Goal: Task Accomplishment & Management: Complete application form

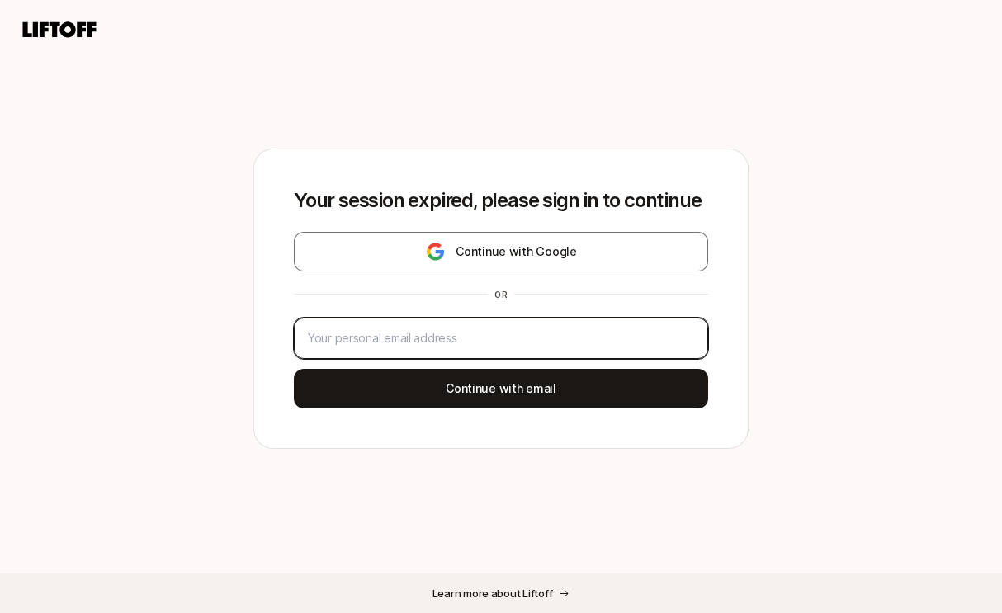
click at [555, 333] on input "email" at bounding box center [501, 339] width 386 height 20
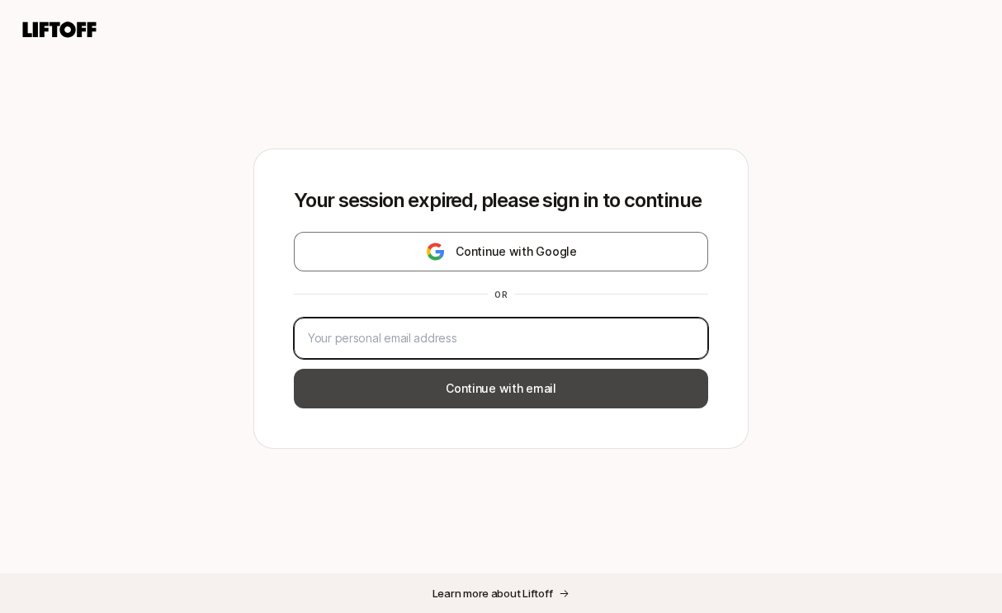
type input "[EMAIL_ADDRESS][DOMAIN_NAME]"
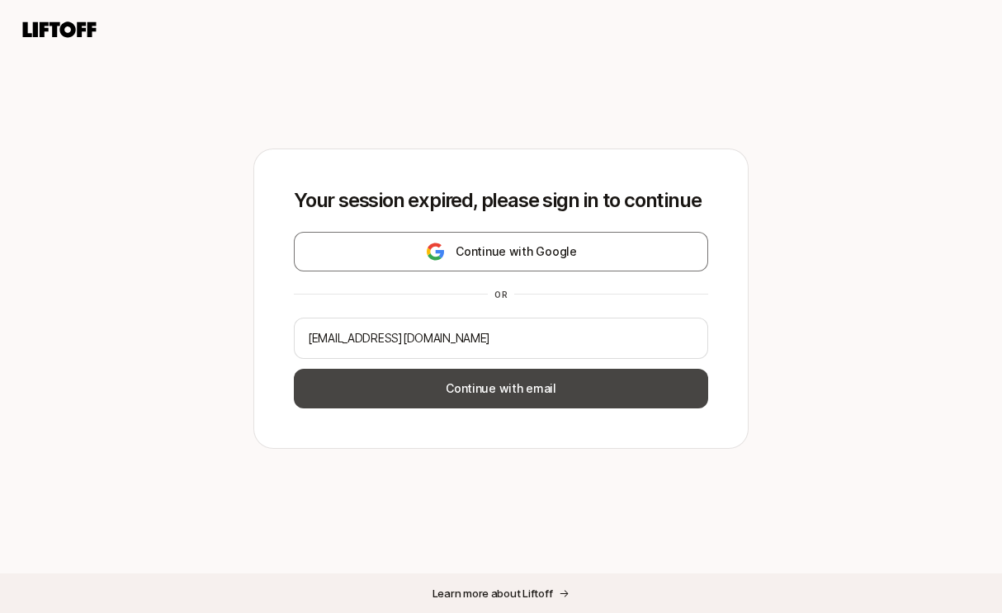
click at [519, 400] on button "Continue with email" at bounding box center [501, 389] width 414 height 40
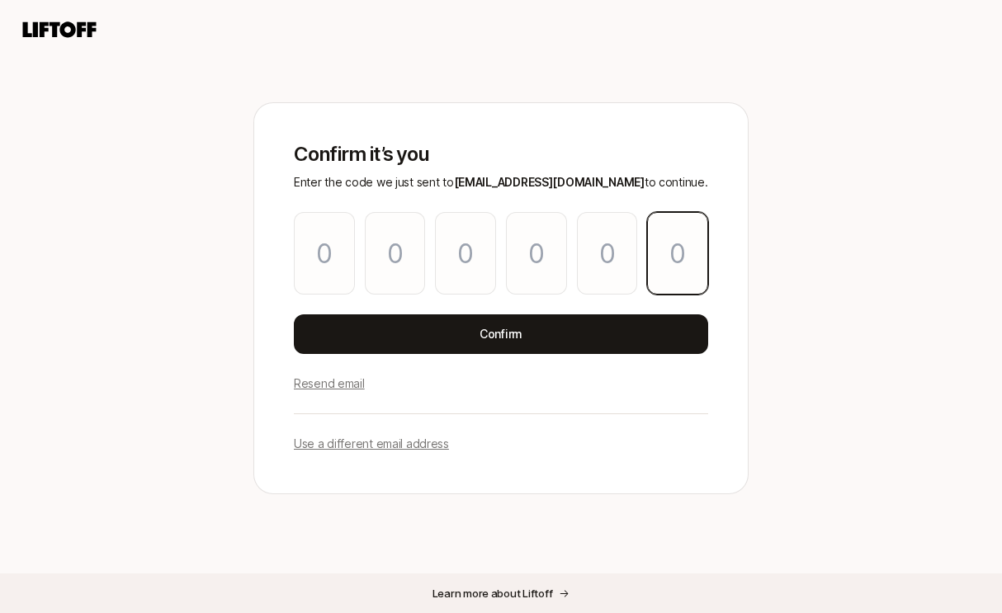
paste input "8"
type input "0"
type input "4"
type input "8"
type input "6"
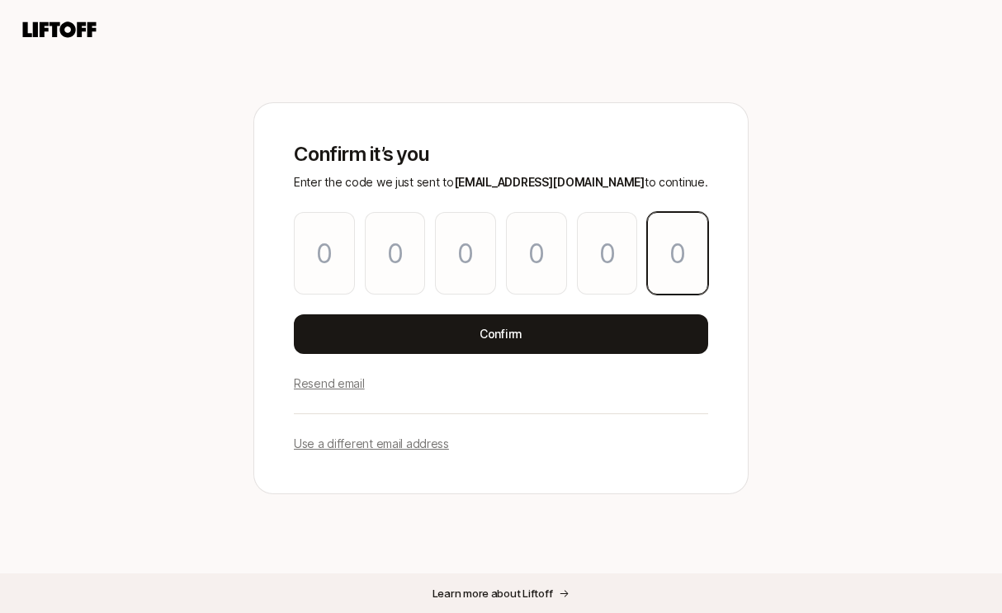
type input "7"
type input "8"
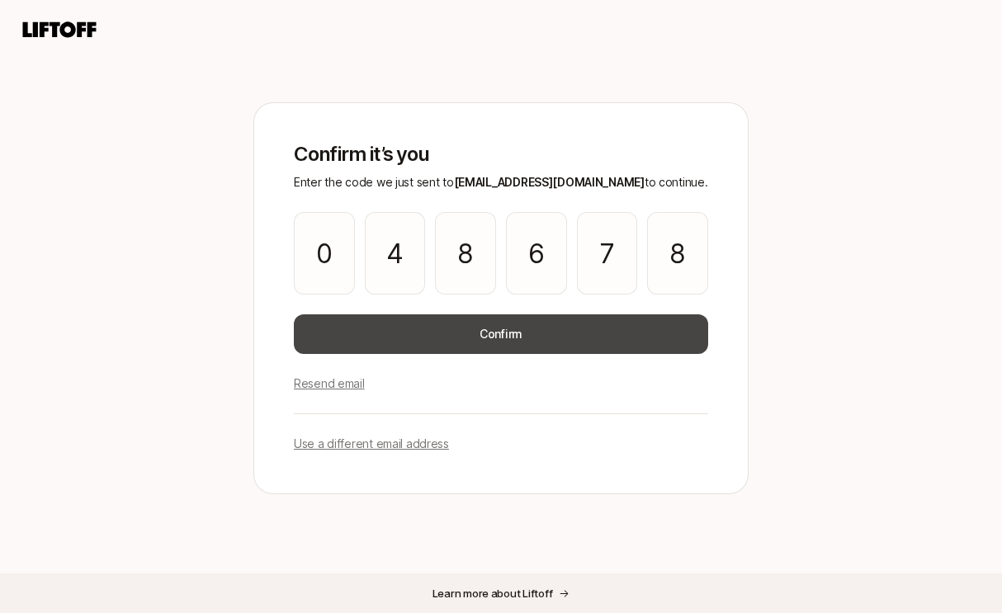
click at [497, 326] on button "Confirm" at bounding box center [501, 335] width 414 height 40
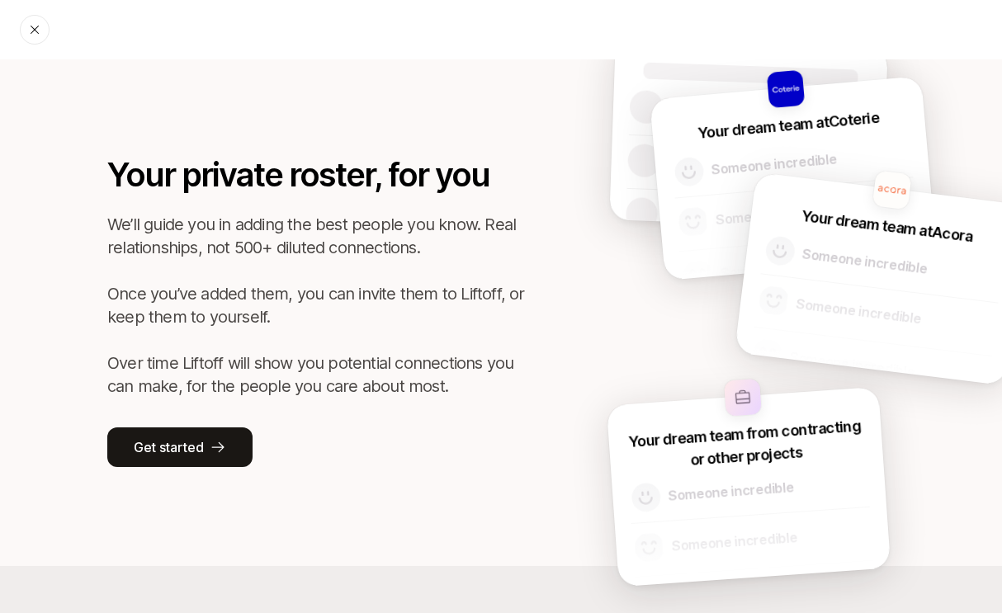
click at [366, 315] on p "We’ll guide you in adding the best people you know. Real relationships, not 500…" at bounding box center [322, 305] width 431 height 185
click at [215, 452] on icon at bounding box center [218, 447] width 17 height 17
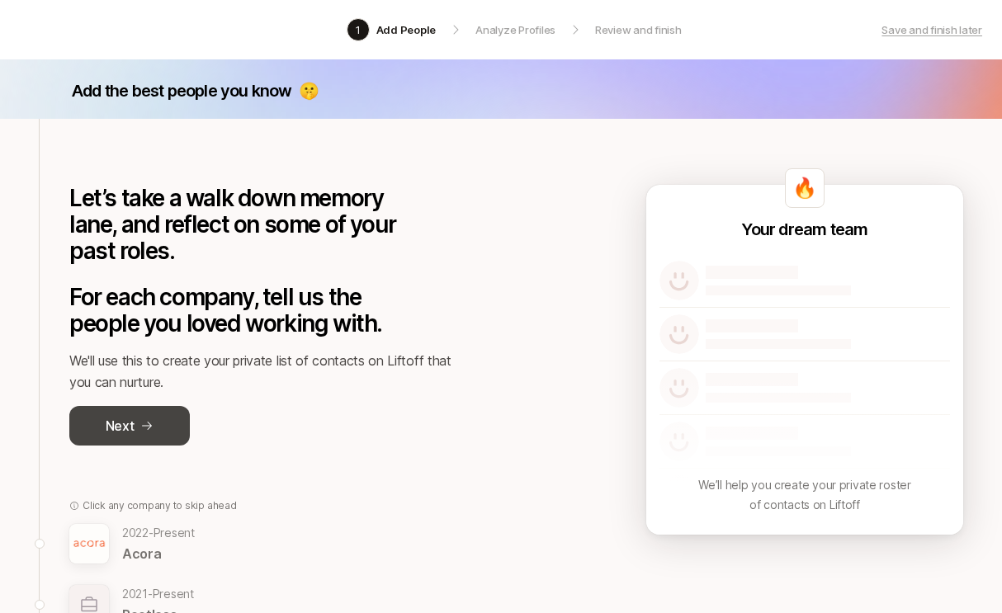
click at [138, 419] on button "Next" at bounding box center [129, 426] width 121 height 40
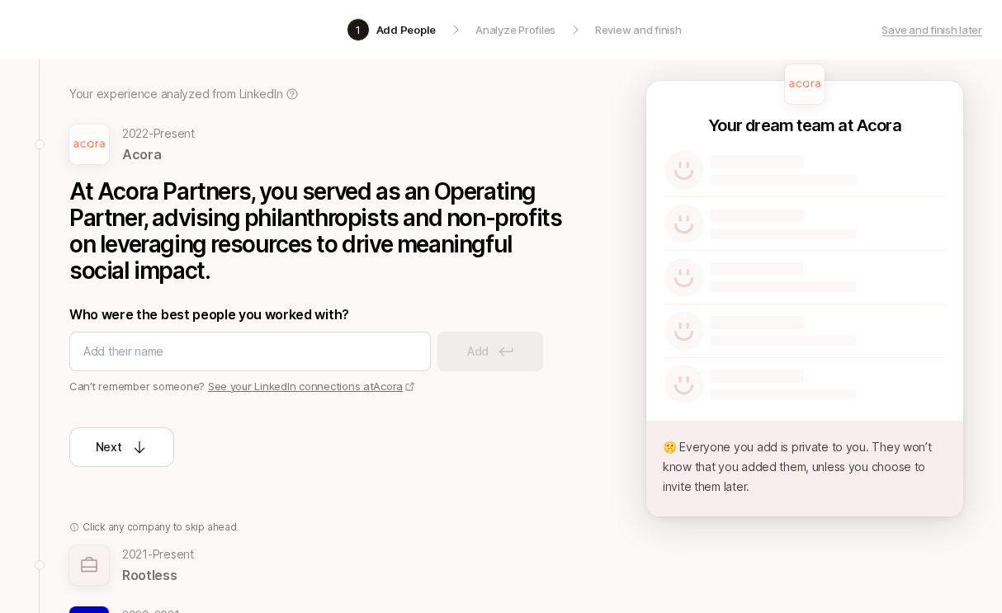
scroll to position [116, 0]
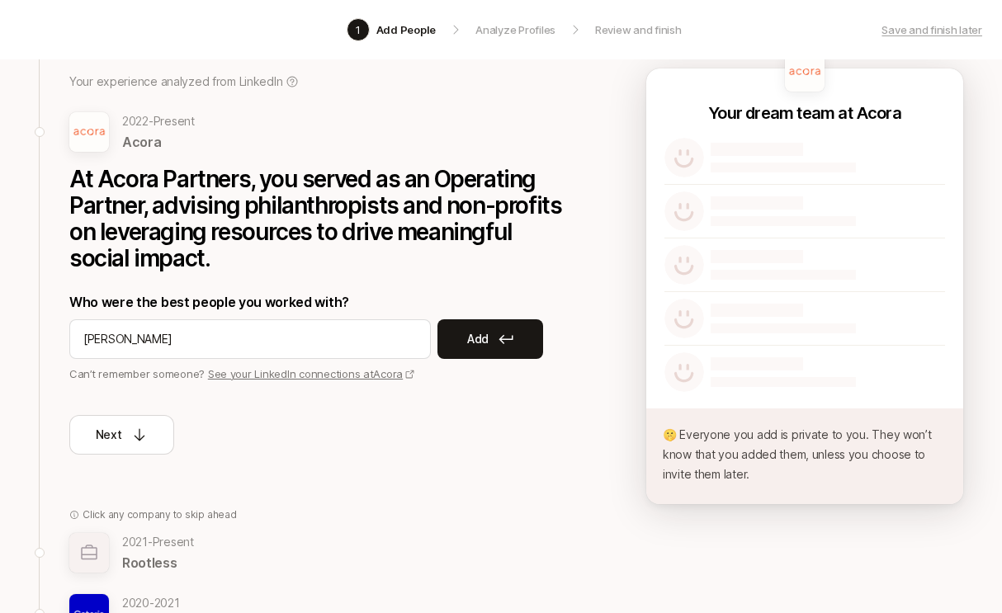
type input "[PERSON_NAME]"
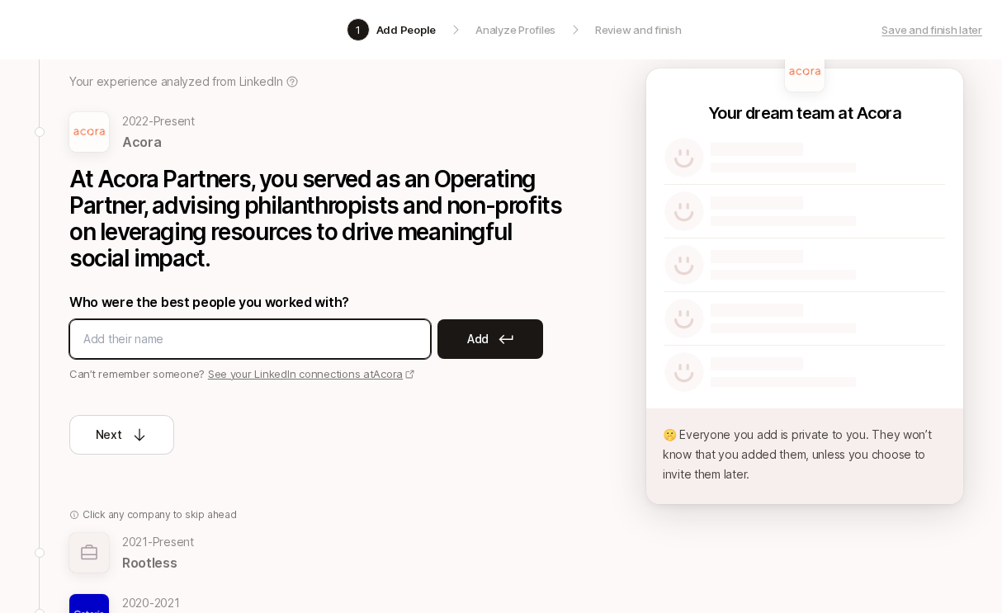
type input "[PERSON_NAME]"
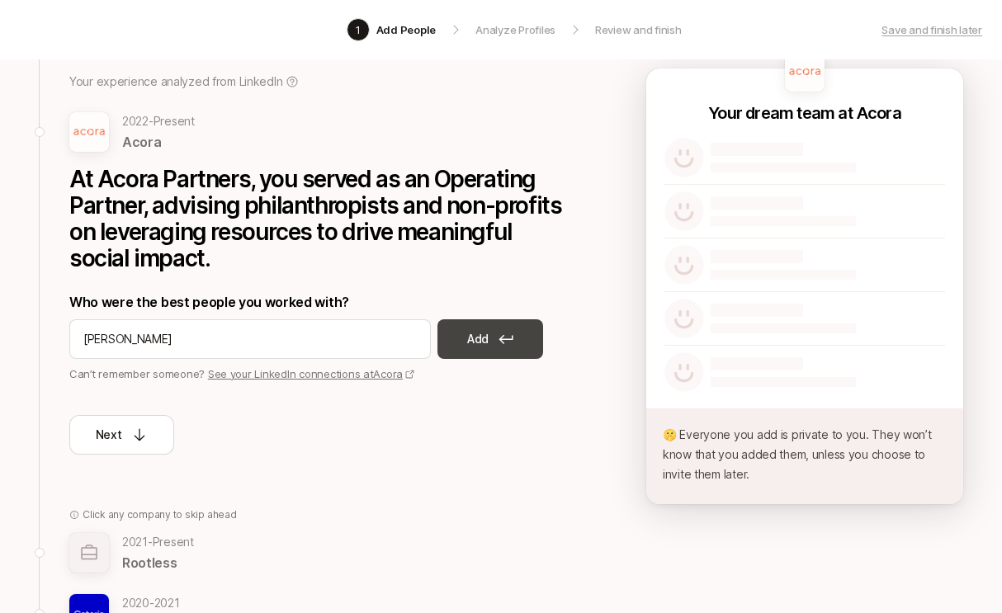
click at [513, 335] on icon at bounding box center [506, 339] width 15 height 10
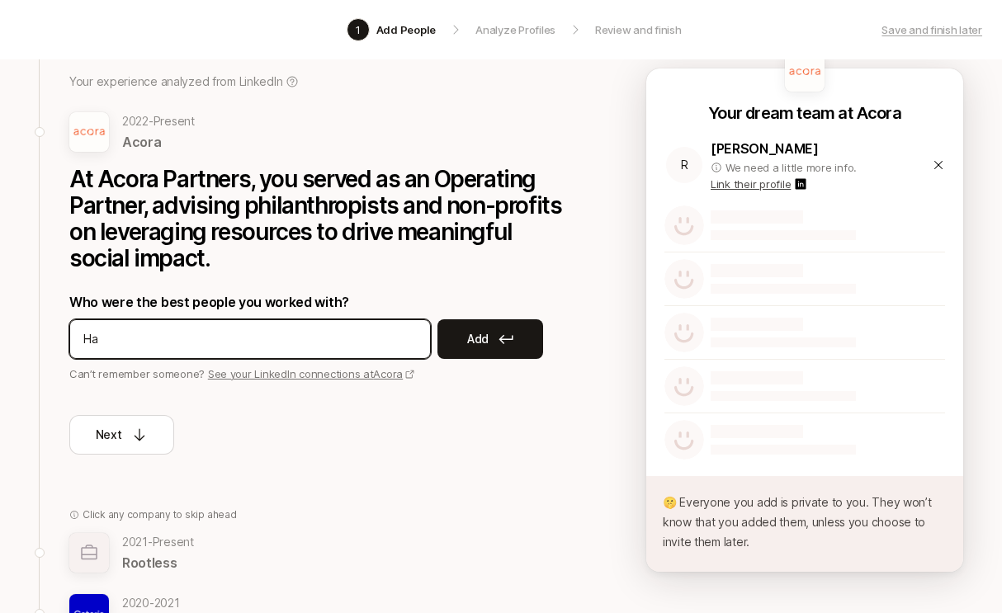
type input "H"
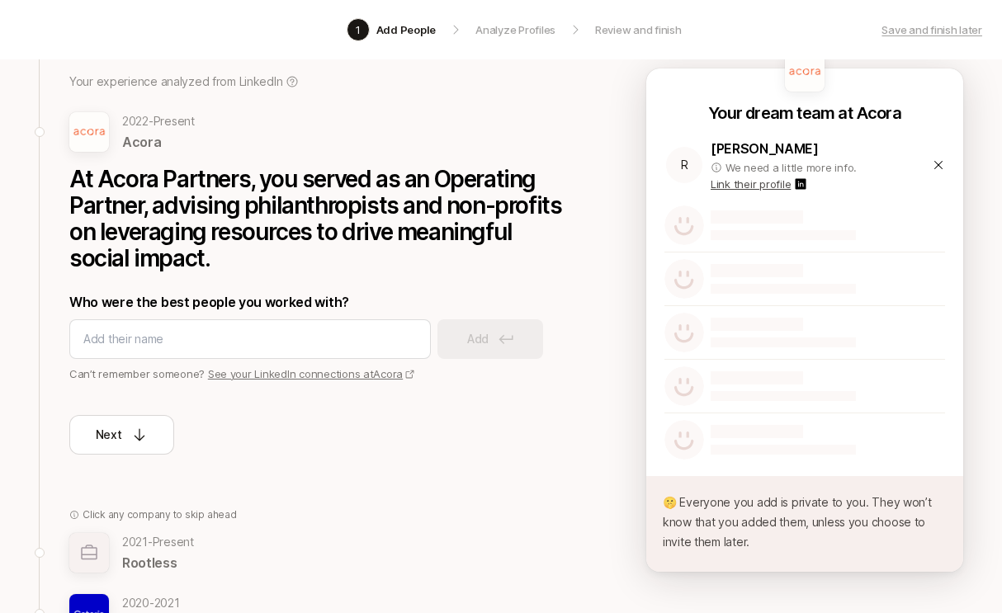
click at [765, 184] on p "Link their profile" at bounding box center [751, 184] width 80 height 17
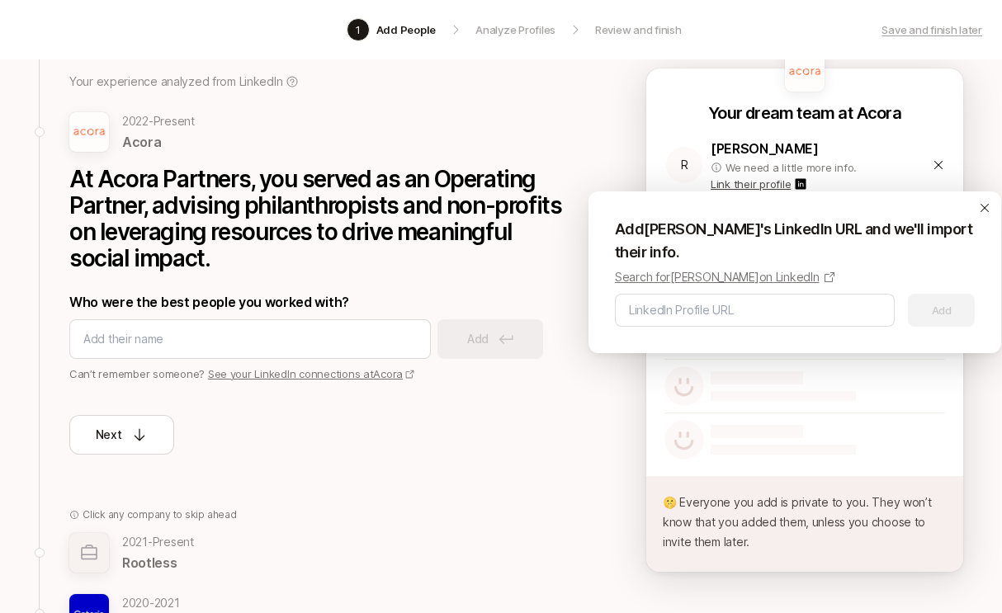
click at [762, 276] on p "Search for [PERSON_NAME] on LinkedIn" at bounding box center [717, 277] width 205 height 20
click at [669, 313] on input at bounding box center [755, 310] width 252 height 20
paste input "[URL][DOMAIN_NAME]"
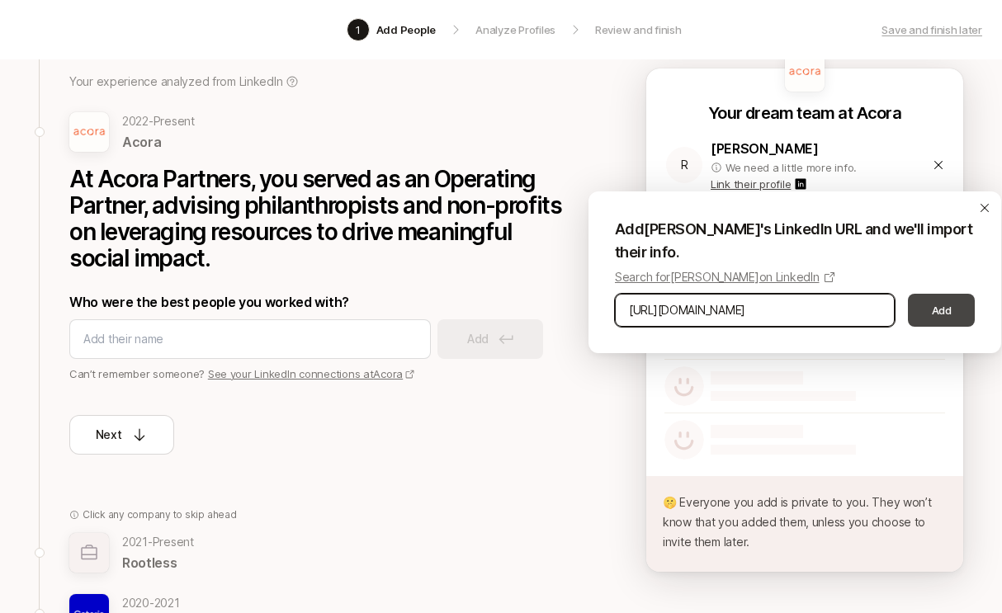
type input "[URL][DOMAIN_NAME]"
click at [934, 318] on button "Add" at bounding box center [941, 310] width 67 height 33
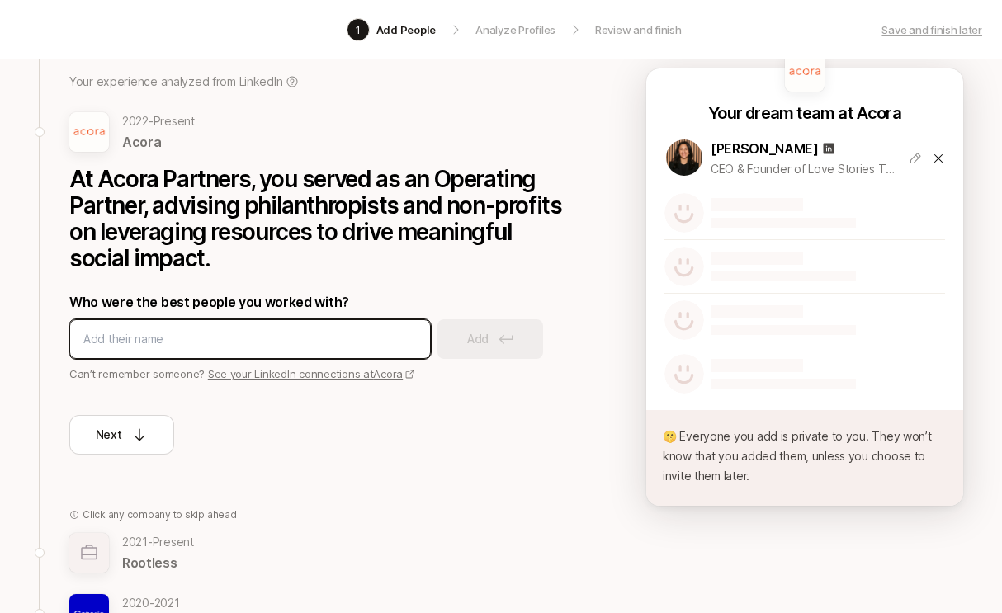
click at [296, 337] on input at bounding box center [250, 339] width 334 height 20
type input "[PERSON_NAME]"
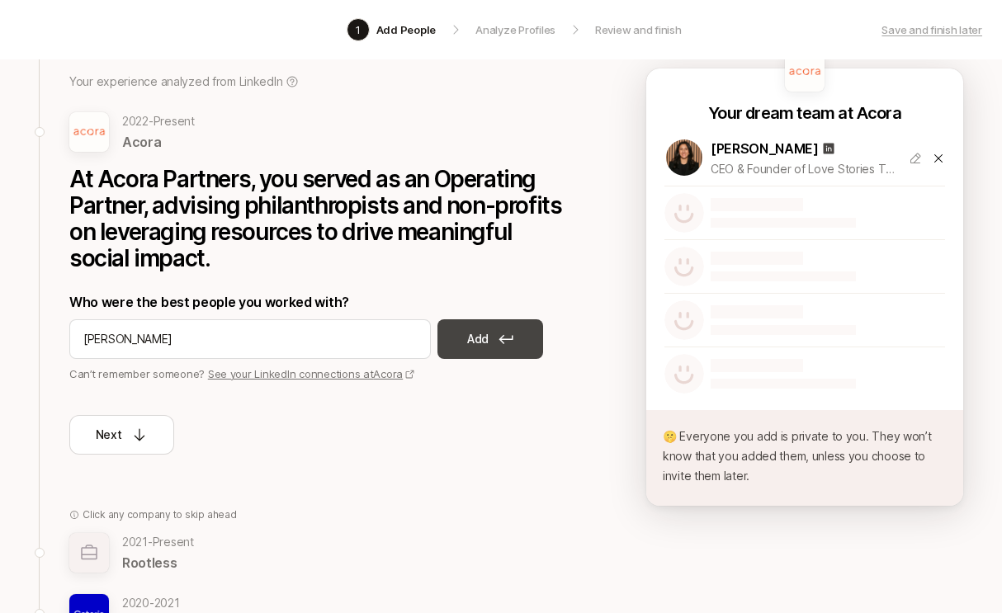
click at [509, 347] on button "Add" at bounding box center [491, 339] width 106 height 40
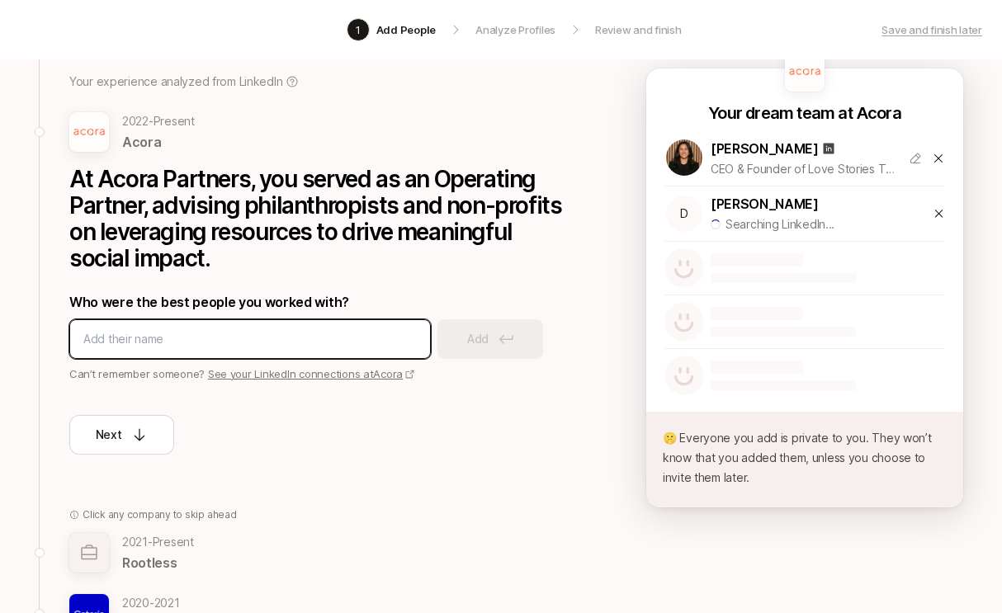
click at [314, 334] on input at bounding box center [250, 339] width 334 height 20
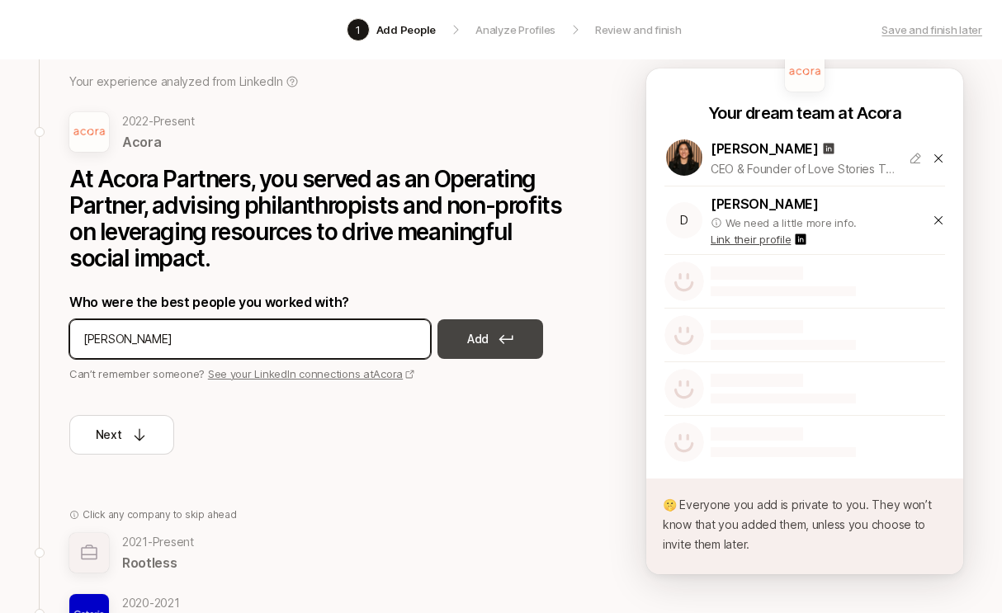
type input "[PERSON_NAME]"
click at [516, 344] on button "Add" at bounding box center [491, 339] width 106 height 40
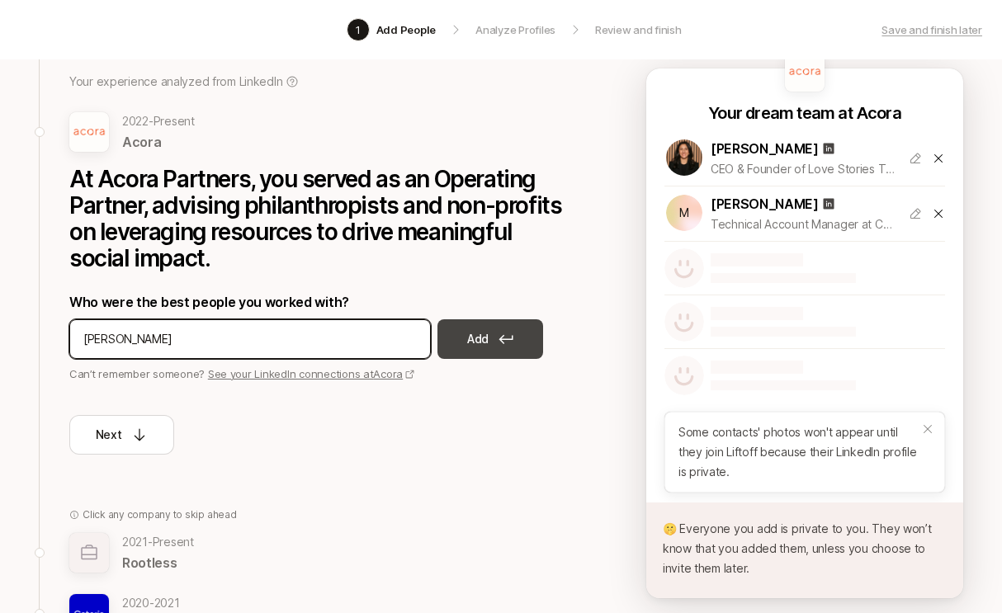
type input "[PERSON_NAME]"
click at [475, 338] on p "Add" at bounding box center [477, 339] width 21 height 20
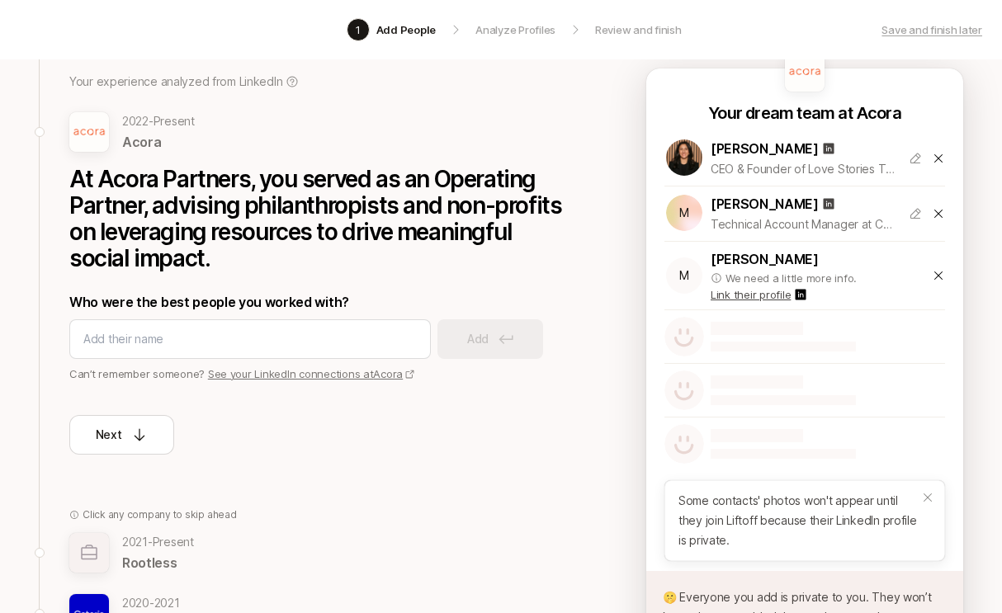
click at [939, 215] on icon at bounding box center [938, 213] width 13 height 13
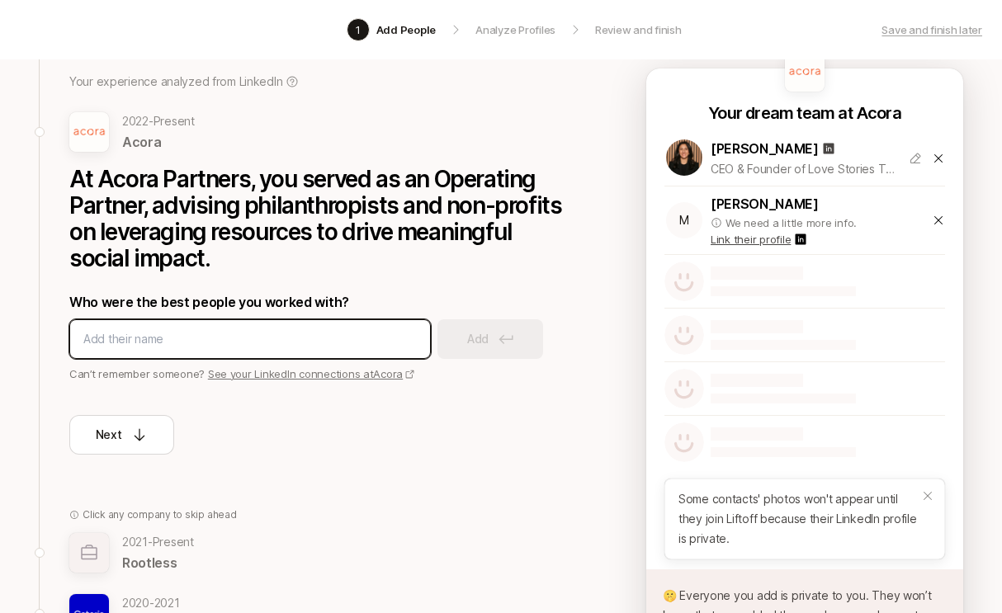
click at [331, 334] on input at bounding box center [250, 339] width 334 height 20
type input "[PERSON_NAME]"
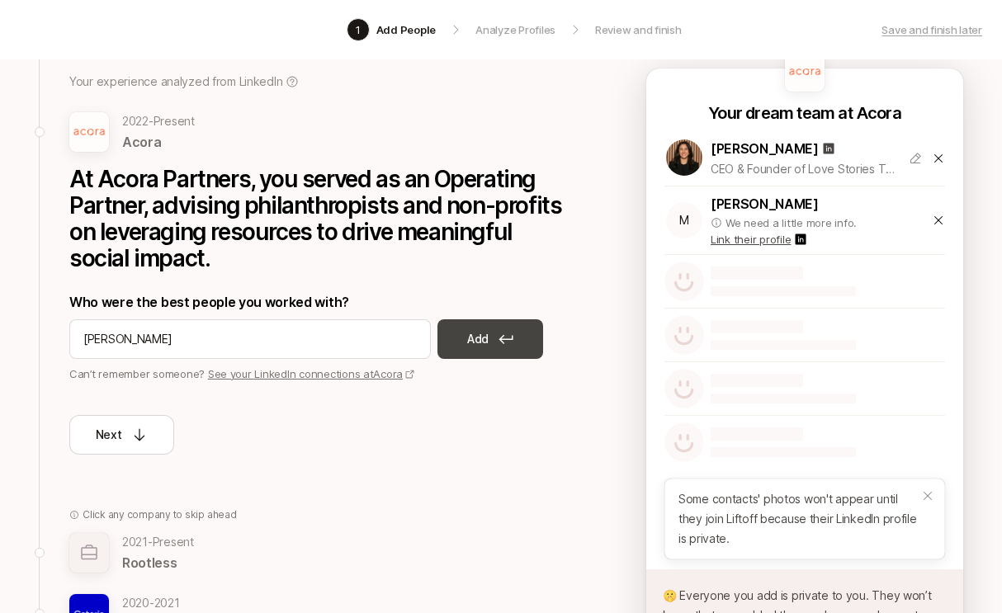
click at [507, 346] on button "Add" at bounding box center [491, 339] width 106 height 40
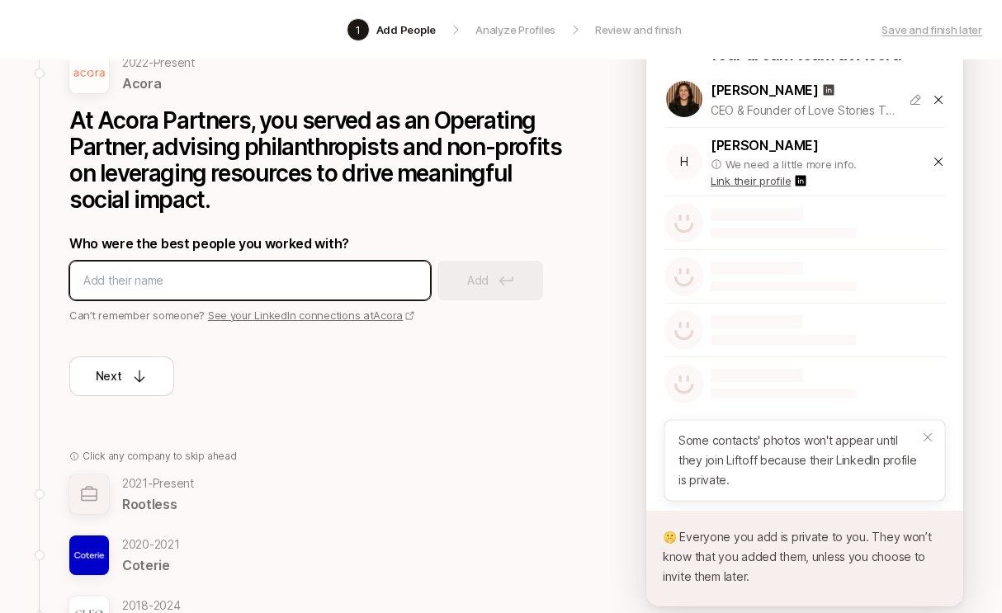
scroll to position [177, 0]
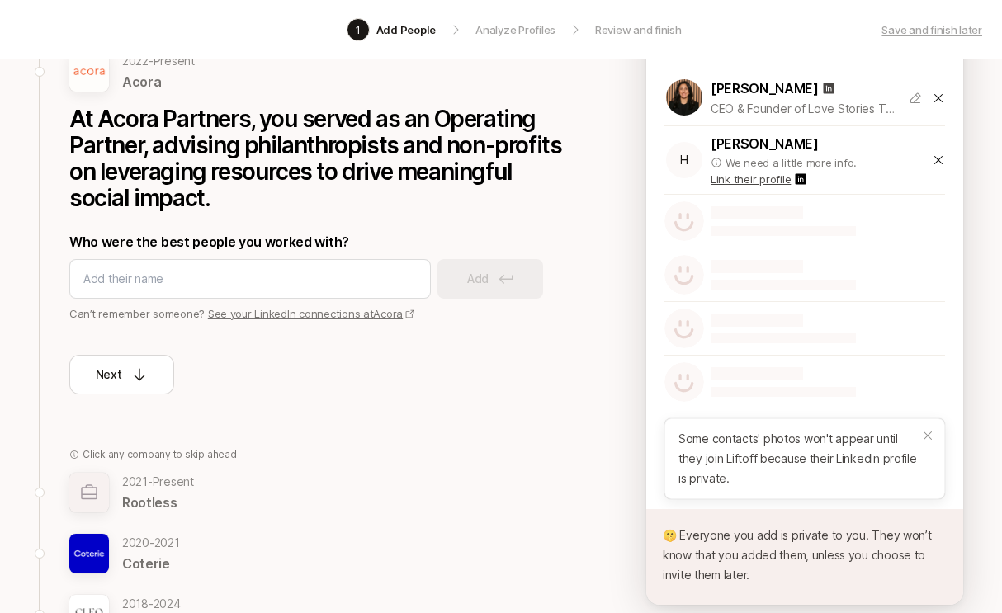
click at [749, 180] on p "Link their profile" at bounding box center [751, 179] width 80 height 17
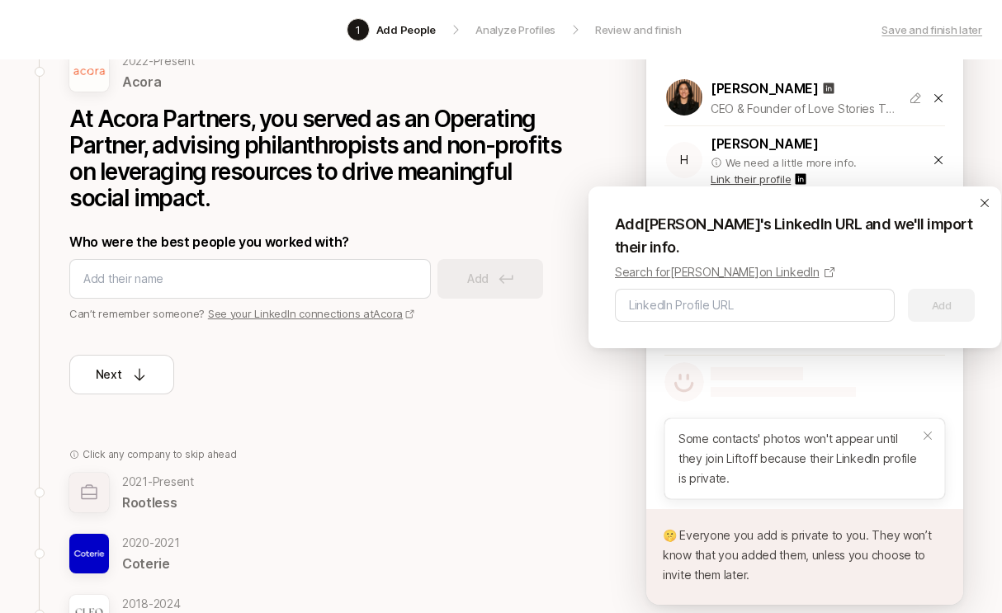
click at [739, 272] on p "Search for [PERSON_NAME] on LinkedIn" at bounding box center [717, 273] width 205 height 20
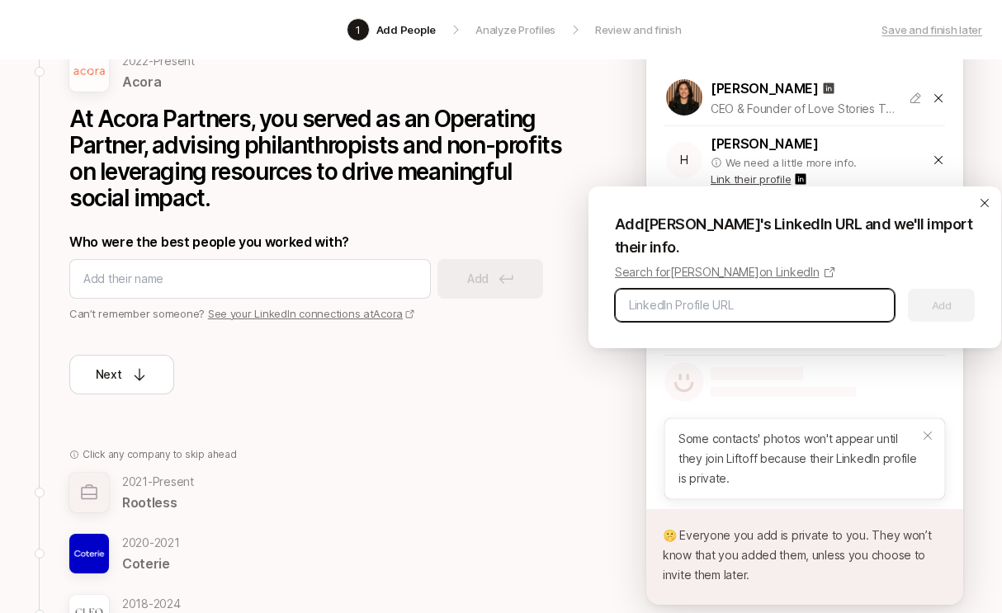
click at [760, 299] on input at bounding box center [755, 306] width 252 height 20
paste input "[URL][DOMAIN_NAME]"
type input "https://www.linkedin.com/in/hbarna/"
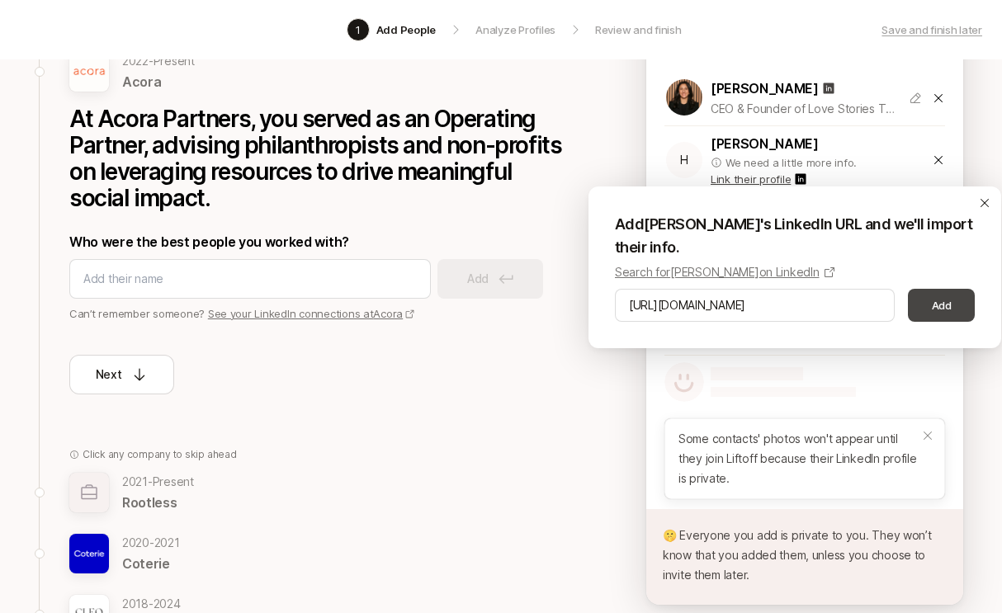
click at [957, 309] on button "Add" at bounding box center [941, 305] width 67 height 33
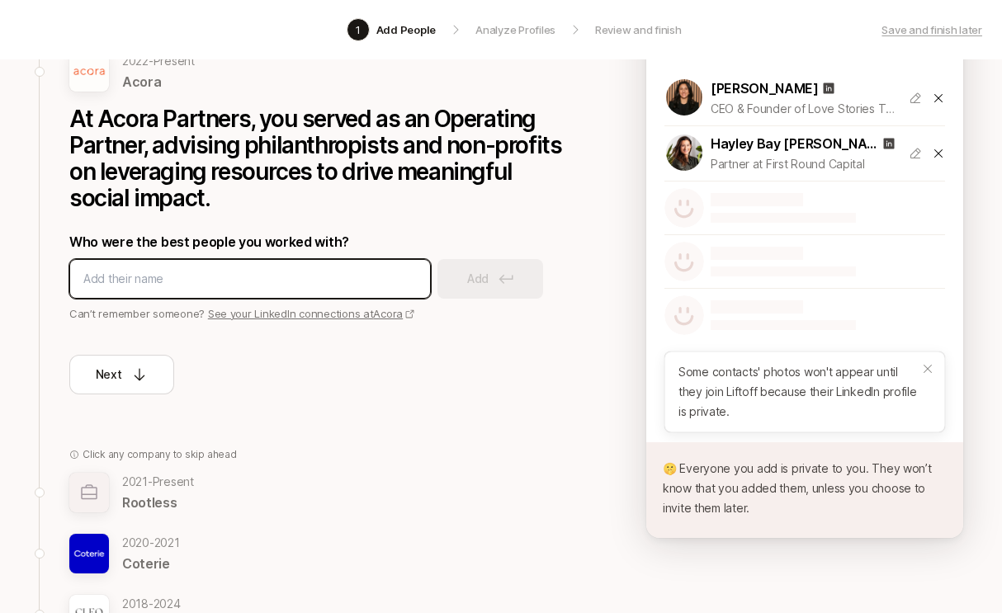
click at [227, 284] on input at bounding box center [250, 279] width 334 height 20
type input "Deena Bahri"
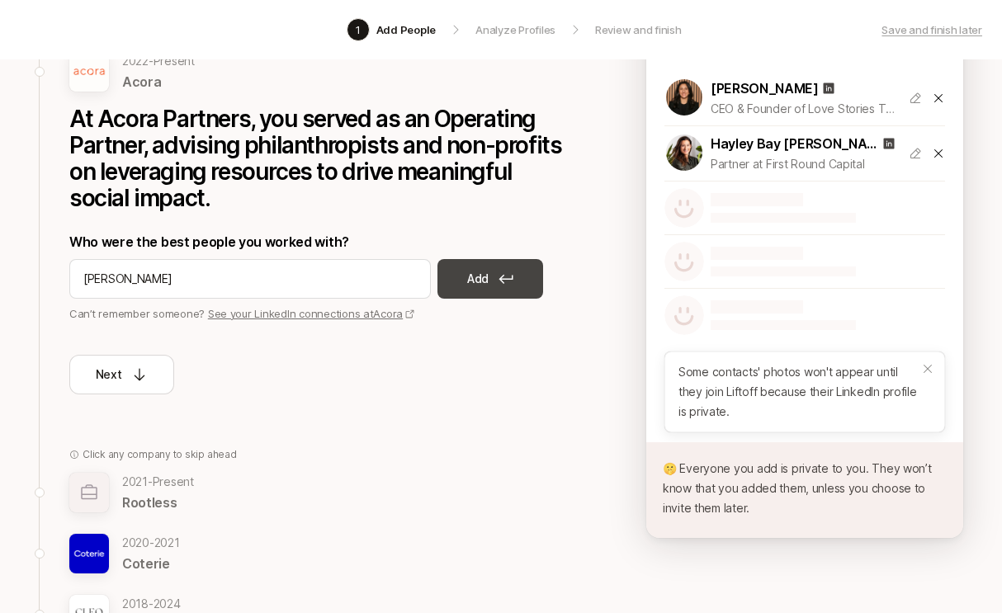
click at [471, 282] on p "Add" at bounding box center [477, 279] width 21 height 20
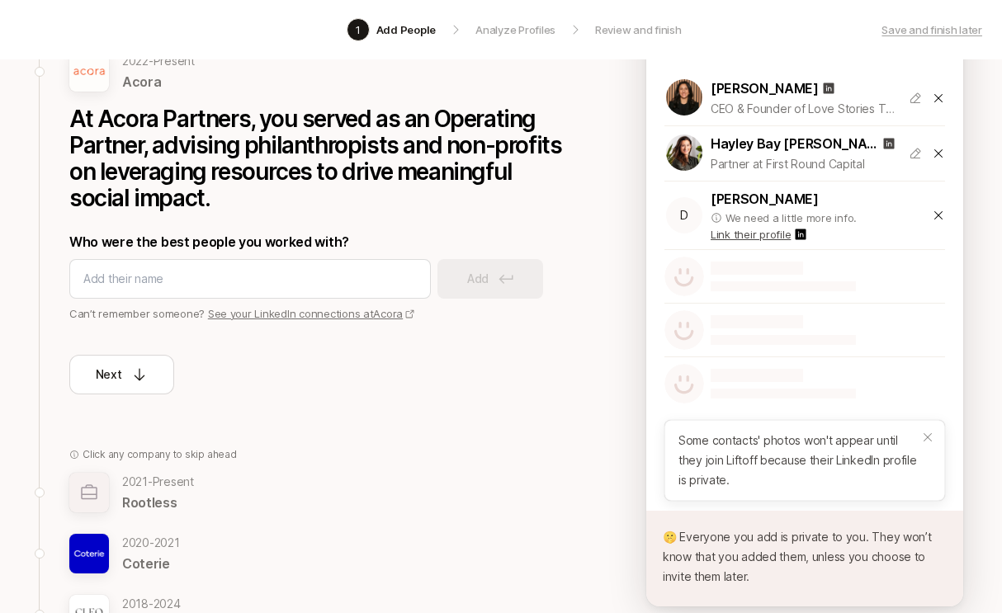
click at [767, 232] on p "Link their profile" at bounding box center [751, 234] width 80 height 17
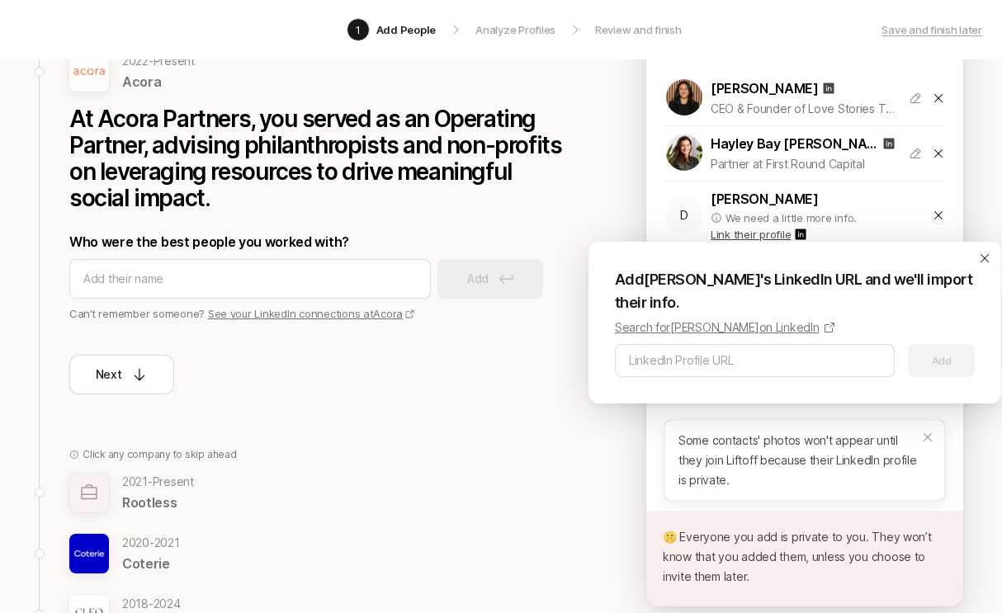
click at [731, 328] on p "Search for Deena Bahri on LinkedIn" at bounding box center [717, 328] width 205 height 20
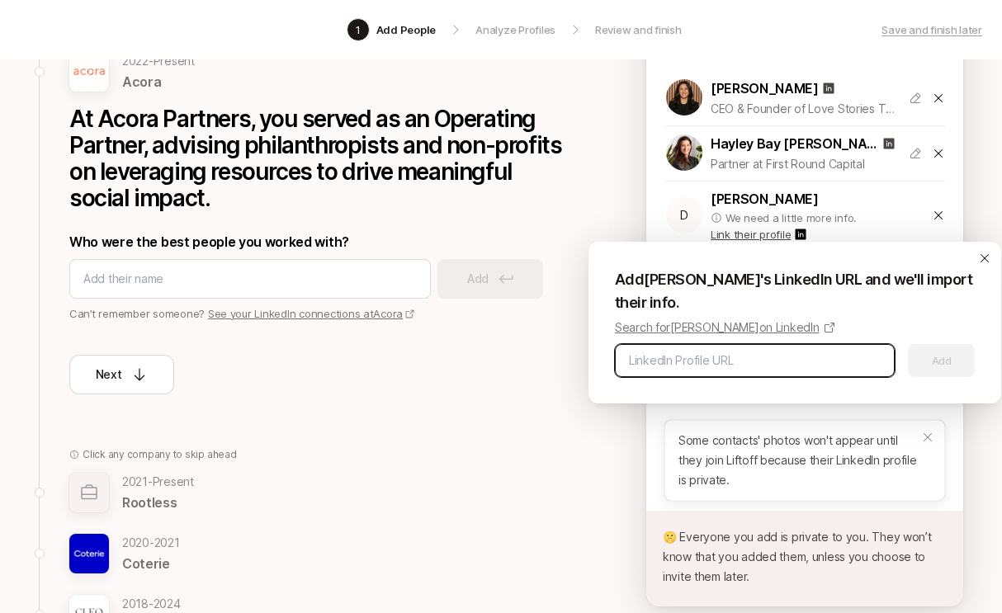
click at [665, 356] on input at bounding box center [755, 361] width 252 height 20
paste input "https://www.linkedin.com/in/deenabahri/"
type input "https://www.linkedin.com/in/deenabahri/"
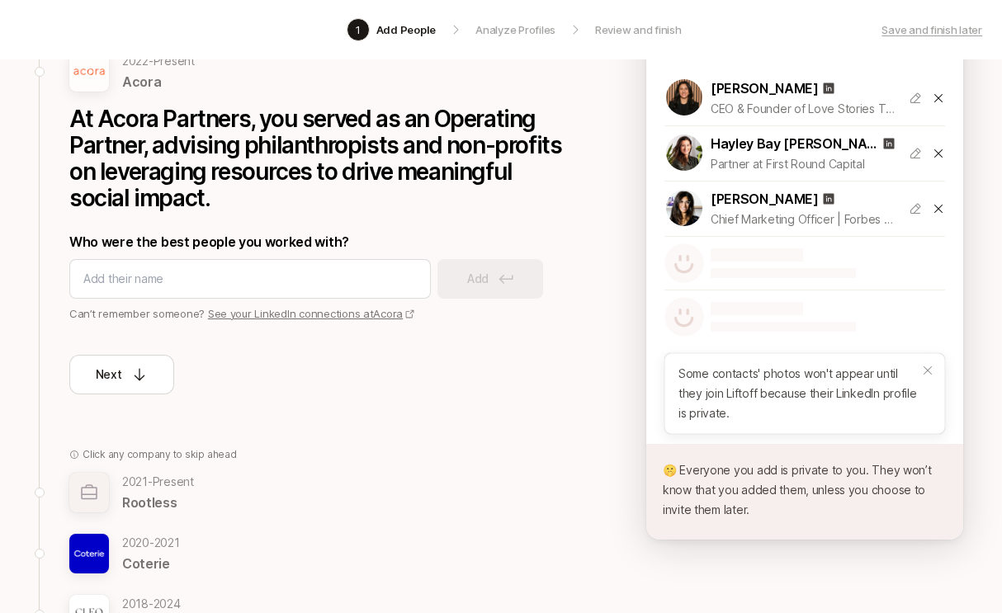
scroll to position [313, 0]
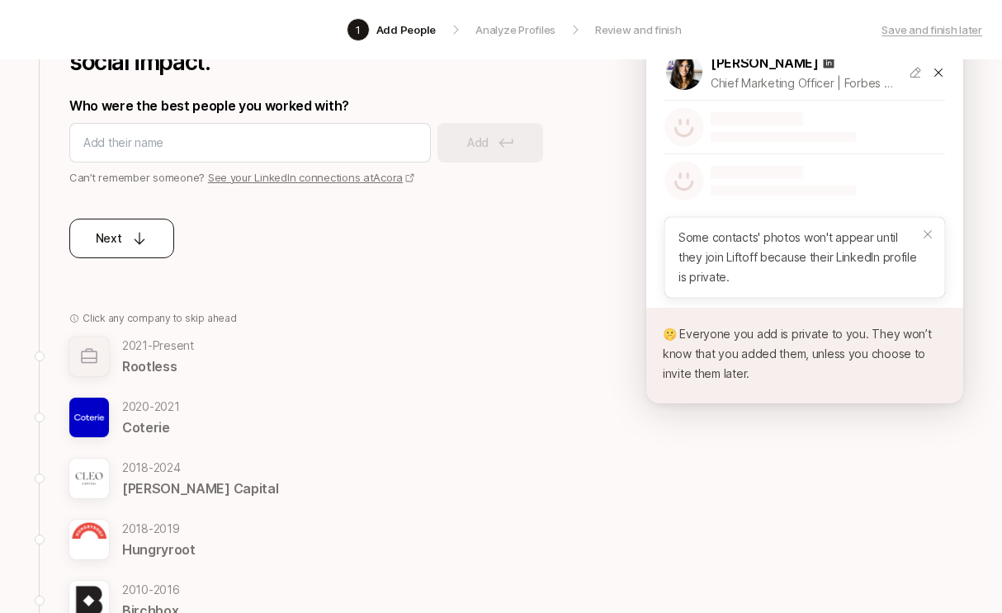
click at [133, 227] on button "Next" at bounding box center [121, 239] width 105 height 40
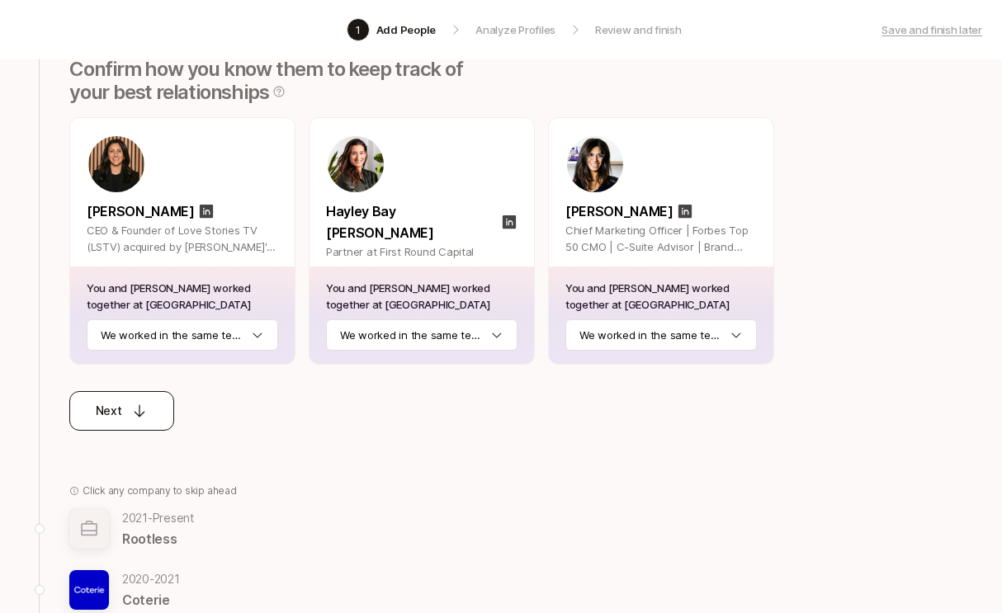
scroll to position [213, 0]
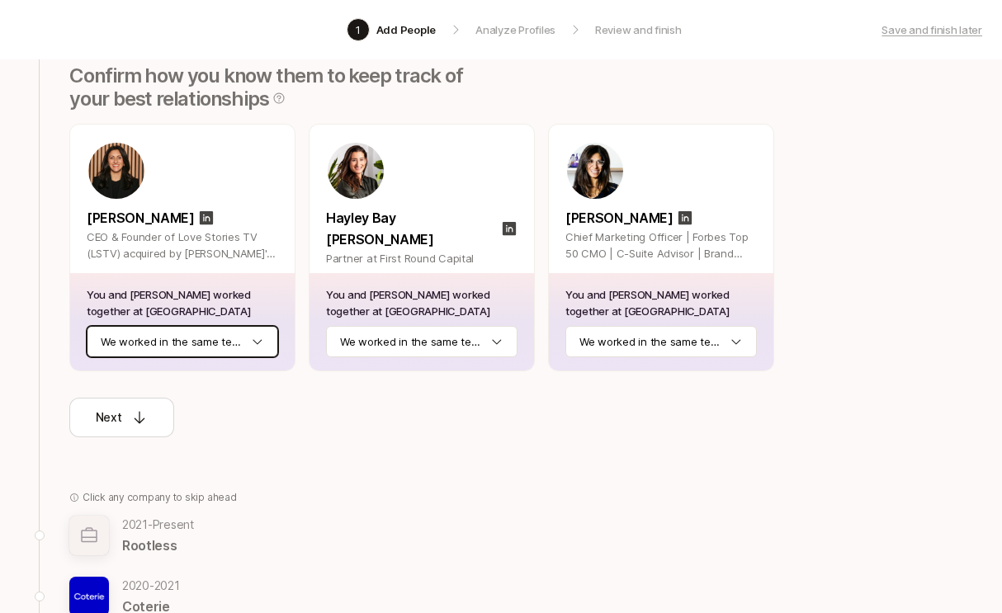
click at [215, 345] on html "1 Add People Analyze Profiles Review and finish Save and finish later Add the b…" at bounding box center [501, 93] width 1002 height 613
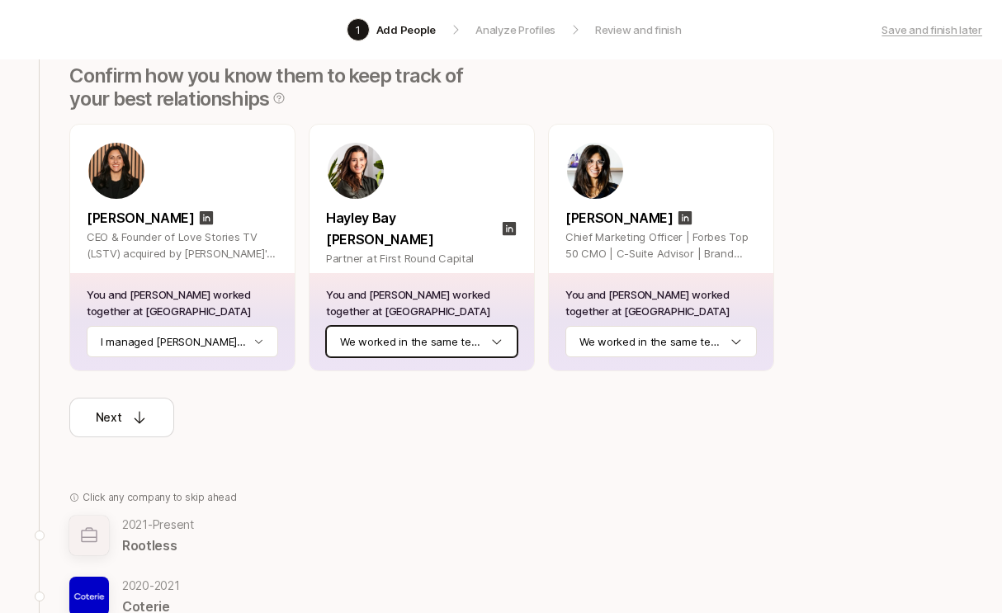
click at [409, 343] on html "1 Add People Analyze Profiles Review and finish Save and finish later Add the b…" at bounding box center [501, 93] width 1002 height 613
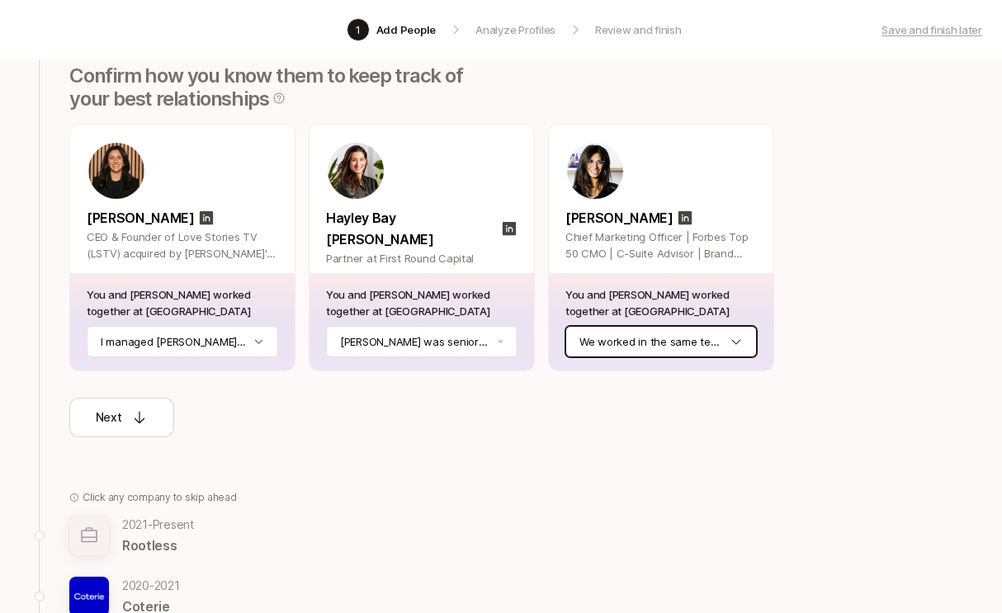
click at [602, 338] on html "1 Add People Analyze Profiles Review and finish Save and finish later Add the b…" at bounding box center [501, 93] width 1002 height 613
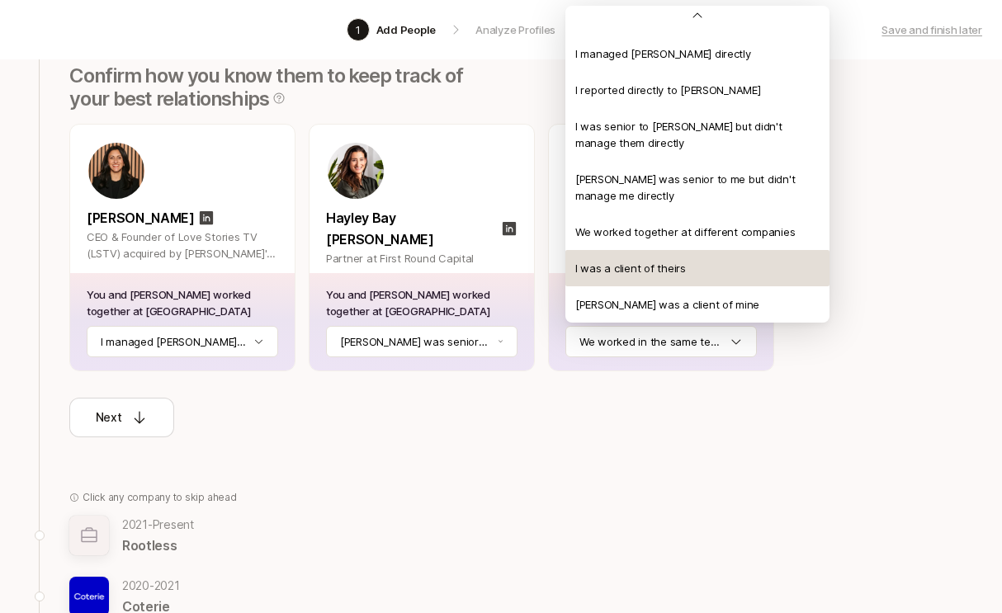
scroll to position [63, 0]
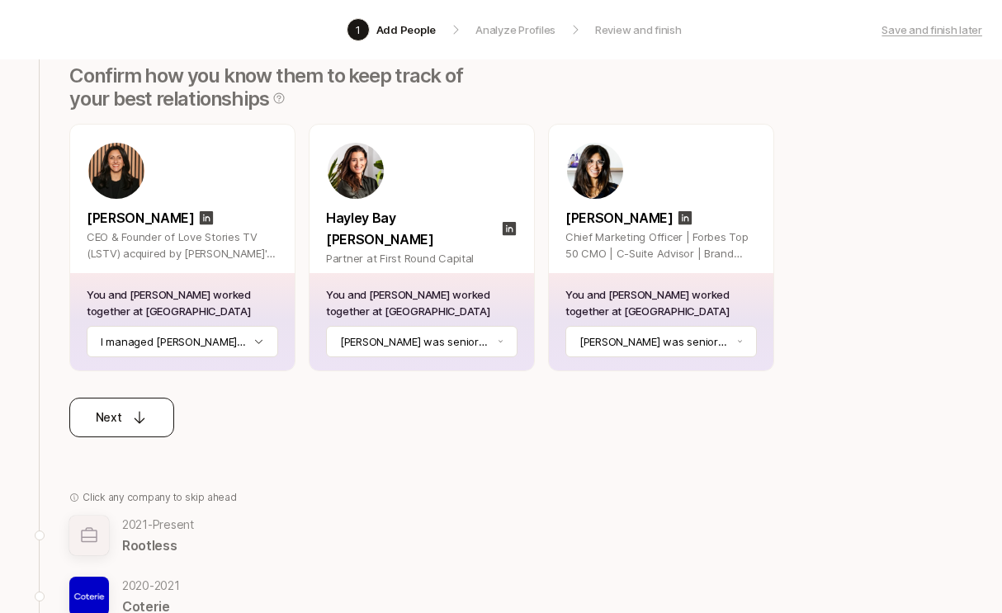
click at [146, 420] on icon at bounding box center [139, 417] width 17 height 17
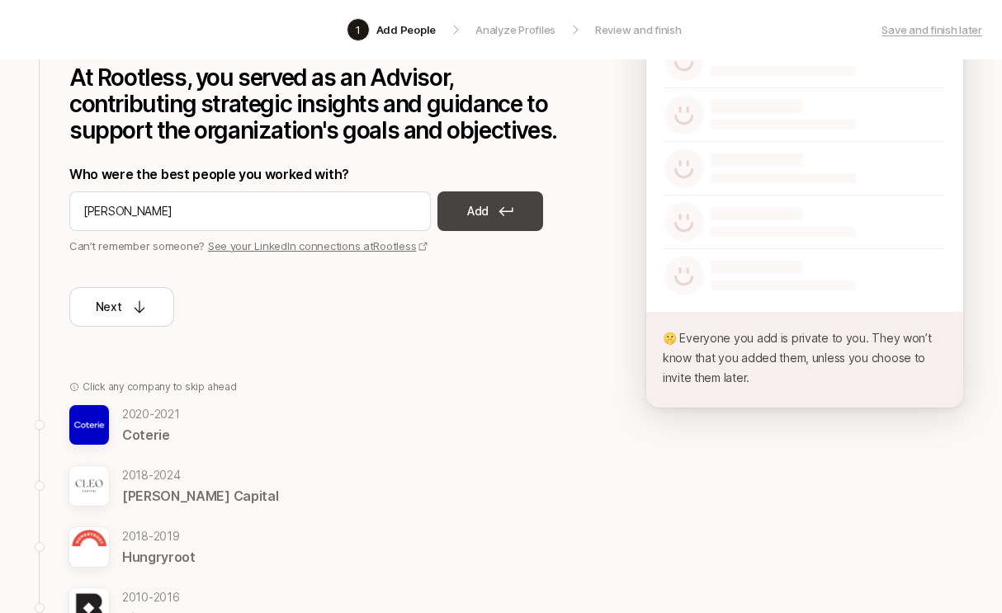
type input "Sachi Singh"
click at [487, 215] on p "Add" at bounding box center [477, 211] width 21 height 20
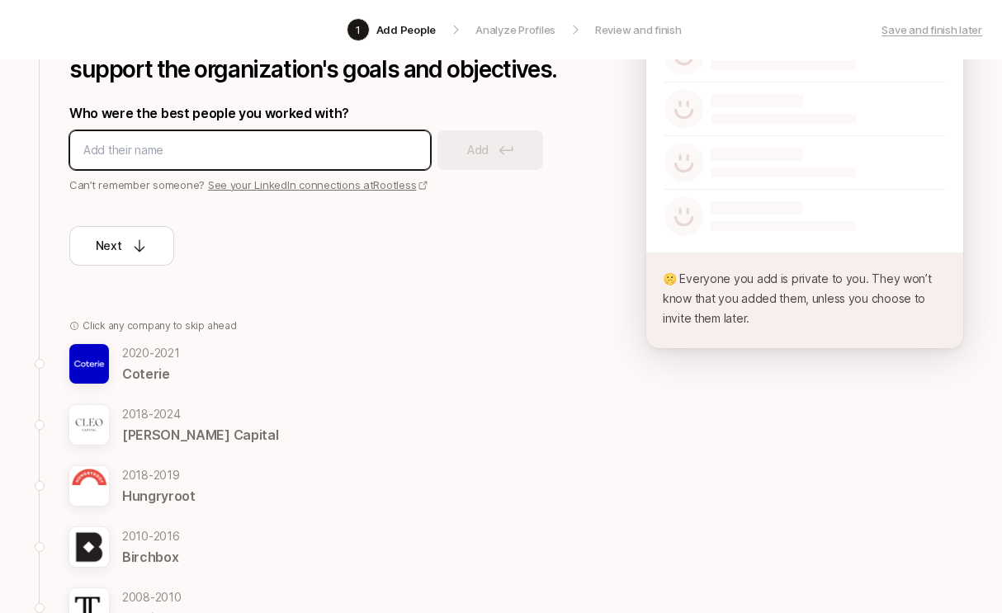
scroll to position [379, 0]
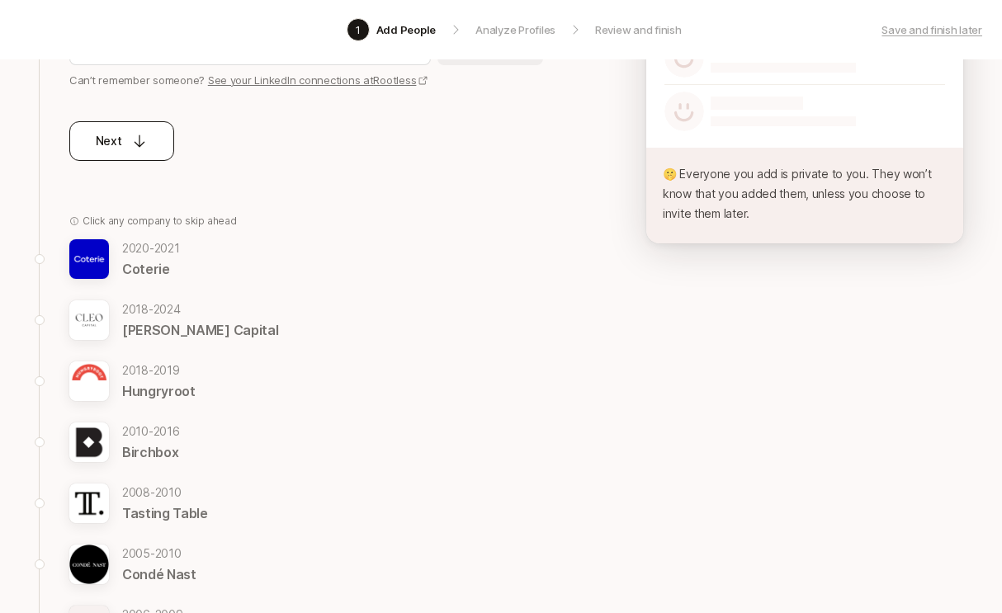
click at [159, 148] on button "Next" at bounding box center [121, 141] width 105 height 40
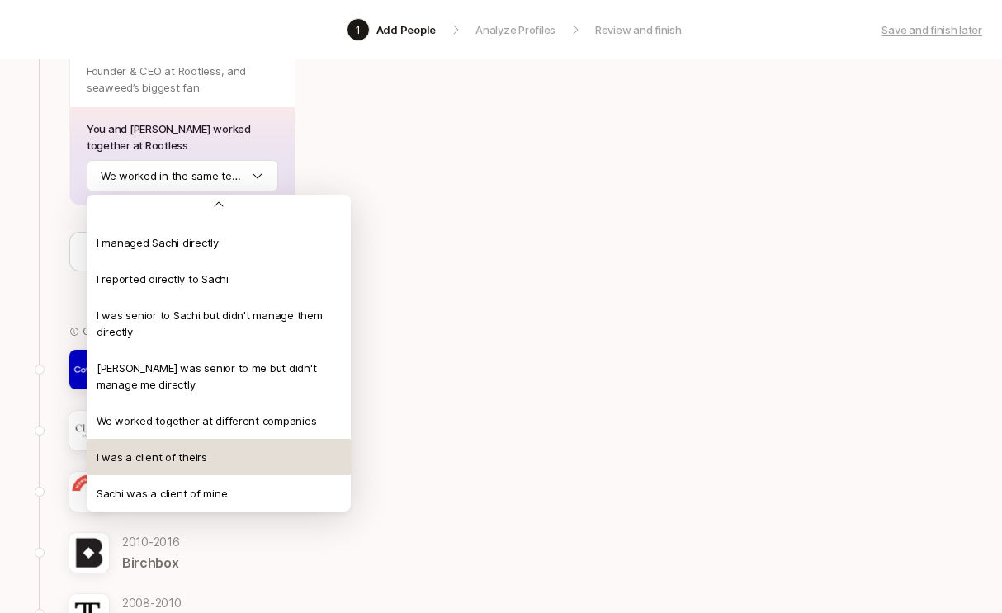
scroll to position [63, 0]
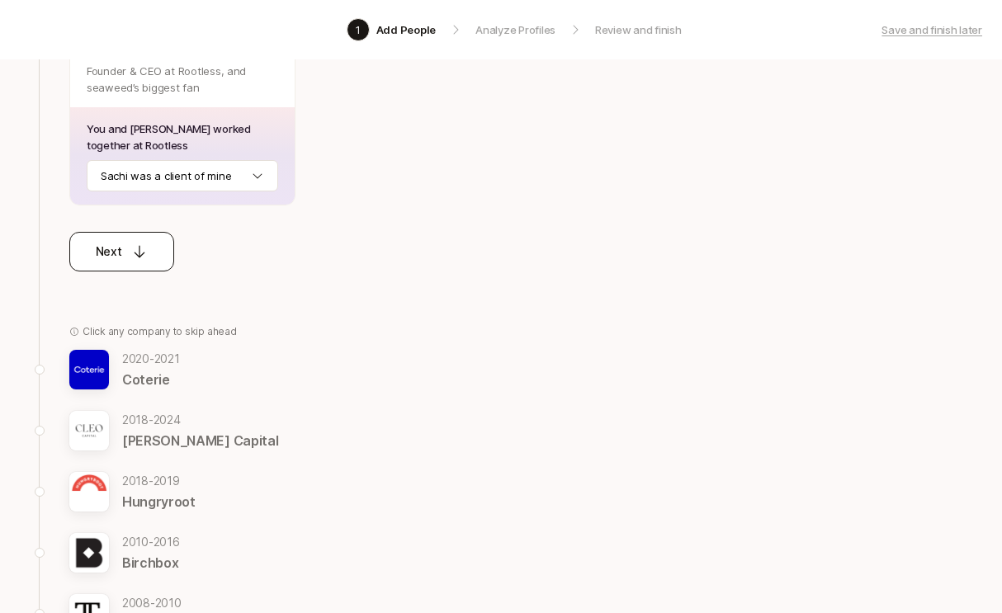
click at [145, 247] on icon at bounding box center [139, 252] width 17 height 17
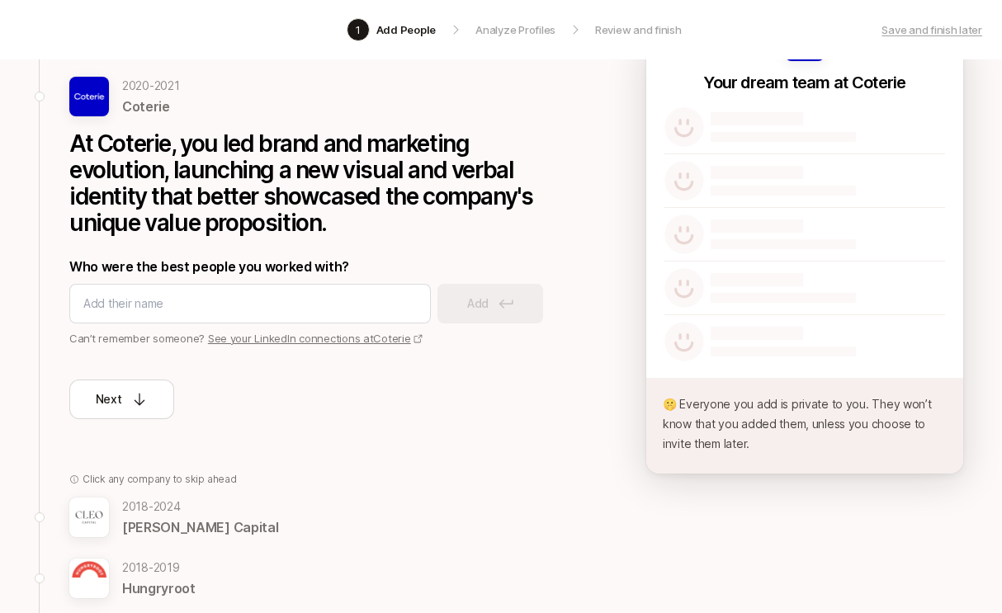
scroll to position [114, 0]
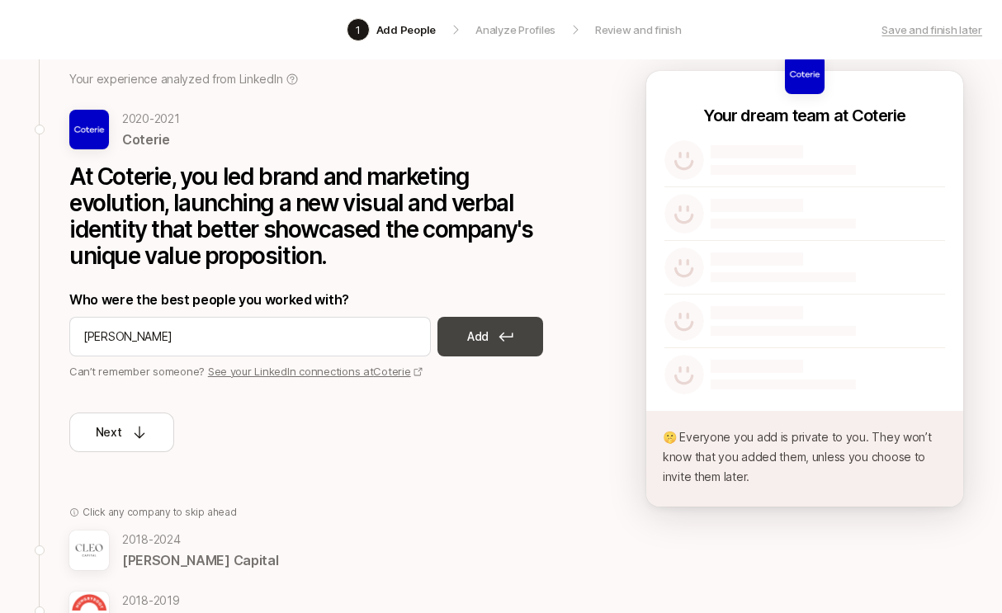
type input "Rachel Gingrich"
click at [464, 337] on button "Add" at bounding box center [491, 337] width 106 height 40
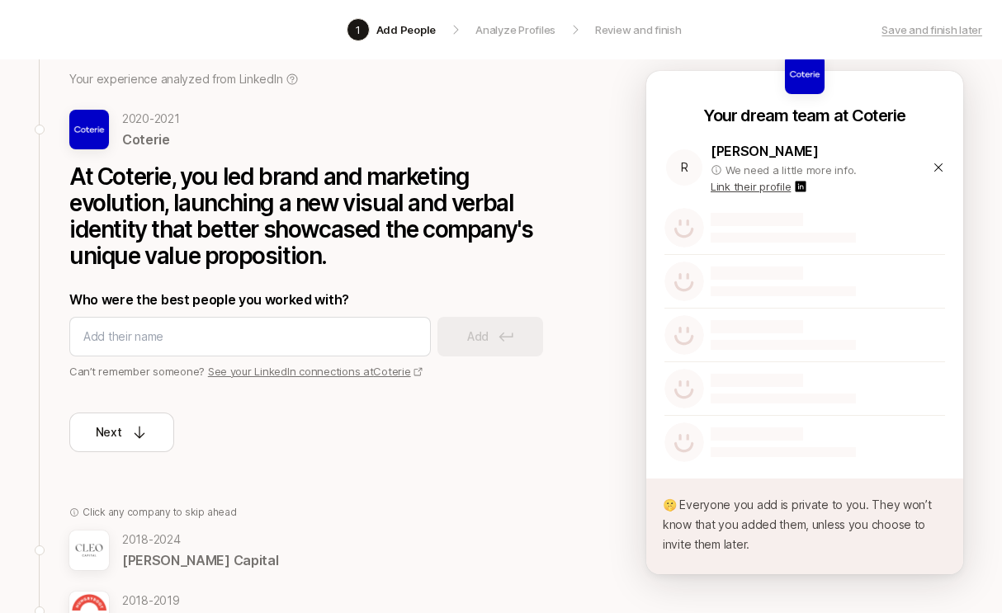
click at [750, 186] on p "Link their profile" at bounding box center [751, 186] width 80 height 17
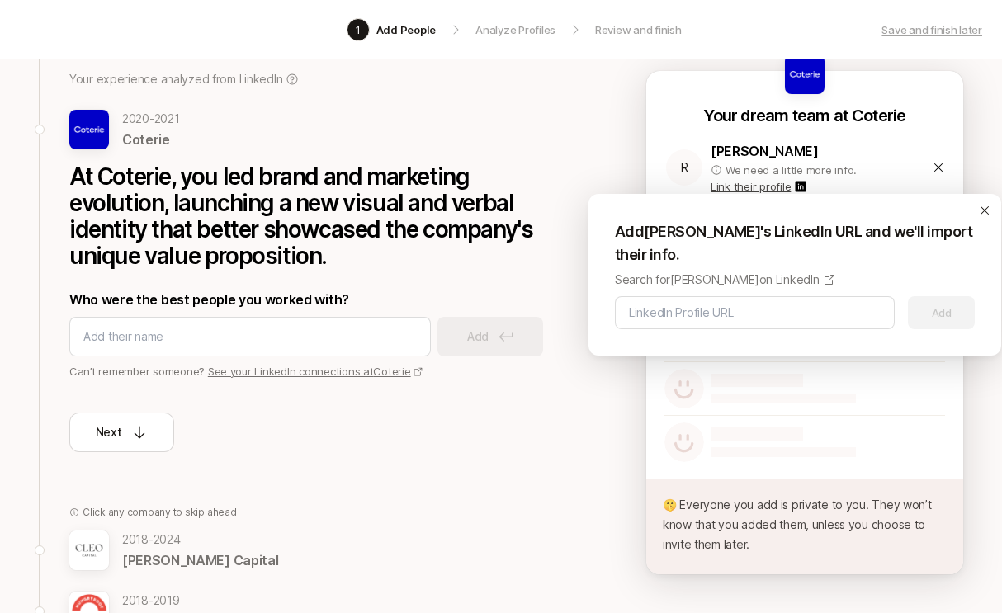
click at [771, 282] on p "Search for Rachel Gingrich on LinkedIn" at bounding box center [717, 280] width 205 height 20
click at [744, 310] on input at bounding box center [755, 313] width 252 height 20
paste input "https://www.linkedin.com/in/ro-gingrich-081515134/"
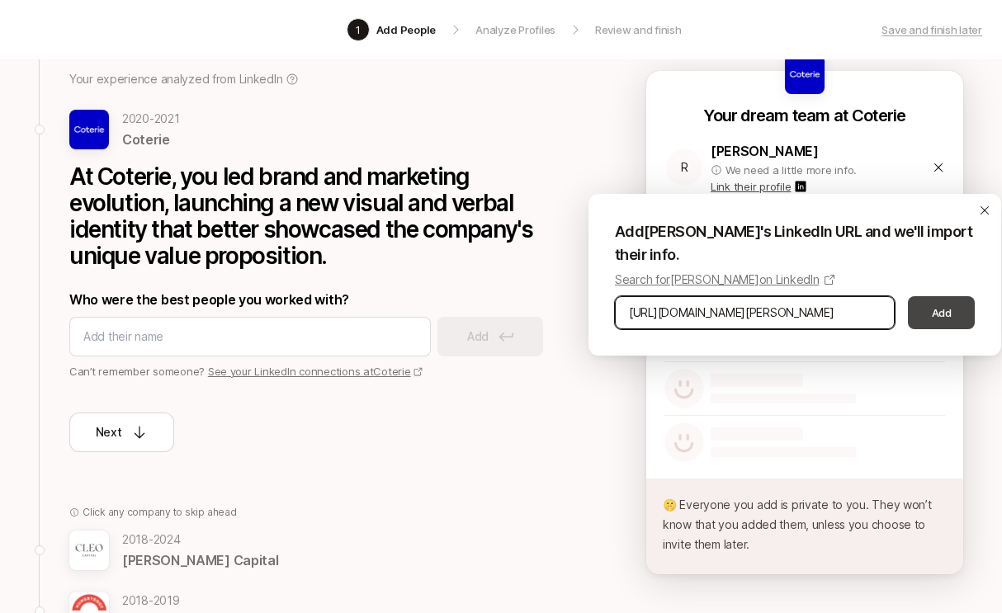
type input "https://www.linkedin.com/in/ro-gingrich-081515134/"
click at [941, 322] on button "Add" at bounding box center [941, 312] width 67 height 33
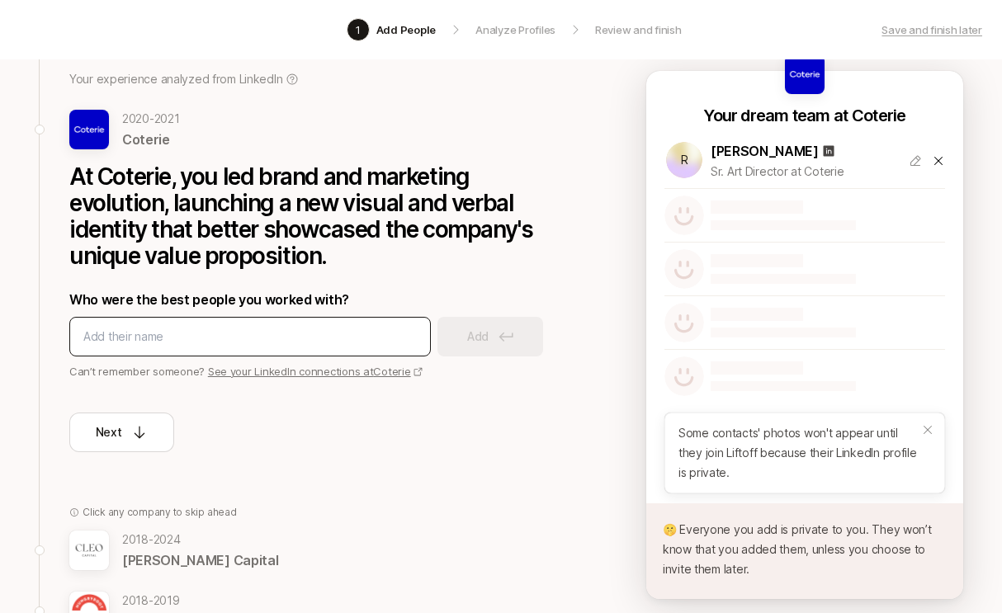
click at [307, 348] on div at bounding box center [250, 337] width 362 height 40
click at [300, 338] on input at bounding box center [250, 337] width 334 height 20
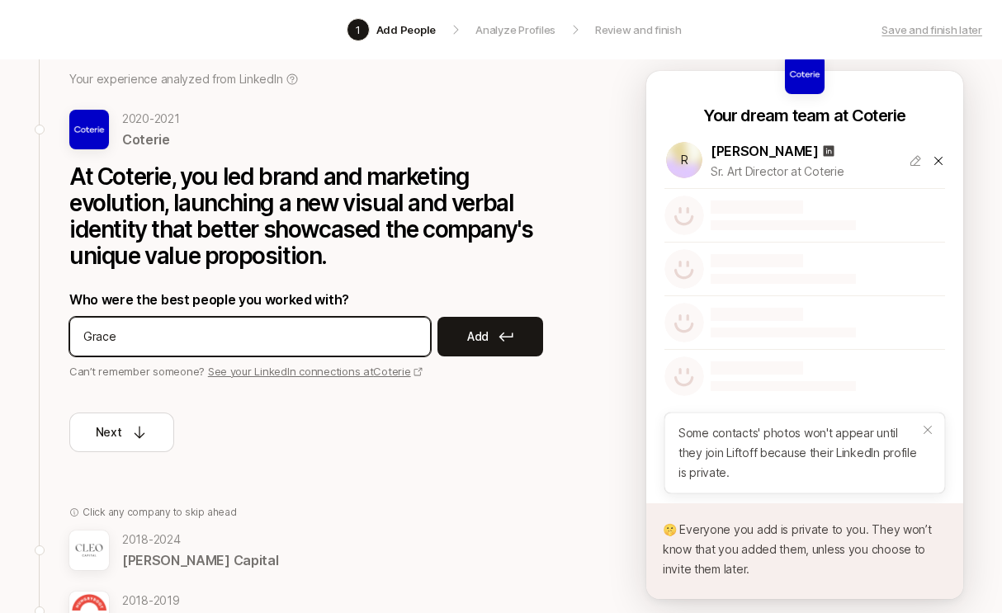
click at [290, 339] on input "Grace" at bounding box center [250, 337] width 334 height 20
paste input "https://www.linkedin.com/in/graceweingard/"
type input "https://www.linkedin.com/in/graceweingard/"
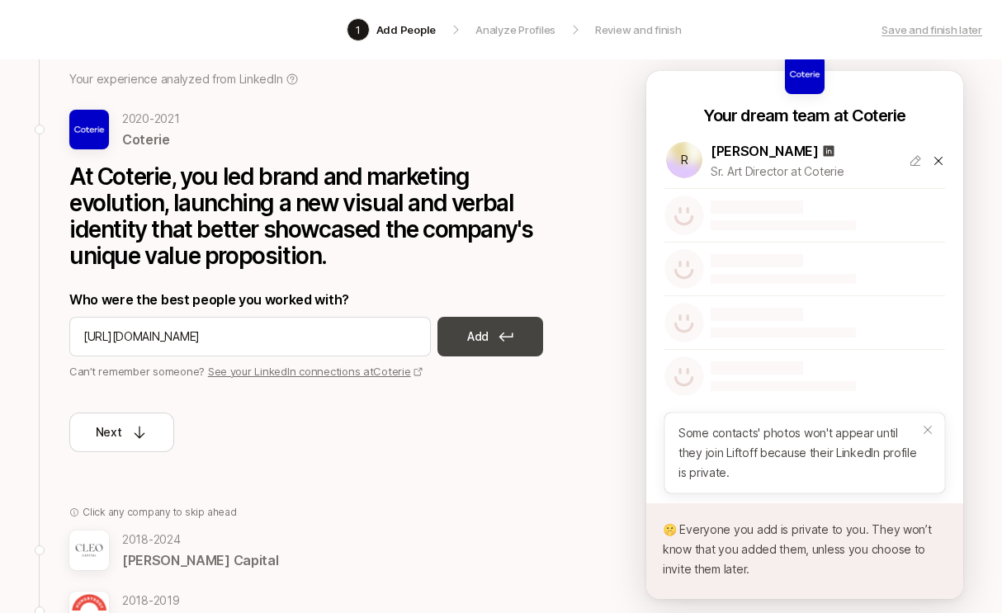
click at [490, 330] on button "Add" at bounding box center [491, 337] width 106 height 40
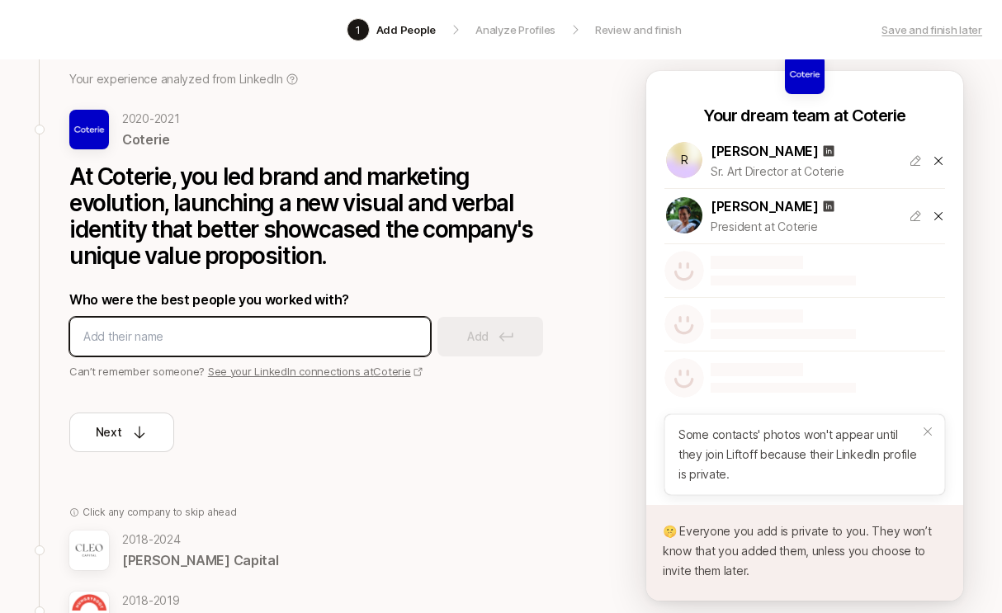
click at [263, 337] on input at bounding box center [250, 337] width 334 height 20
paste input "https://www.linkedin.com/in/jackeline-israel-de-nichols-29a19b92/"
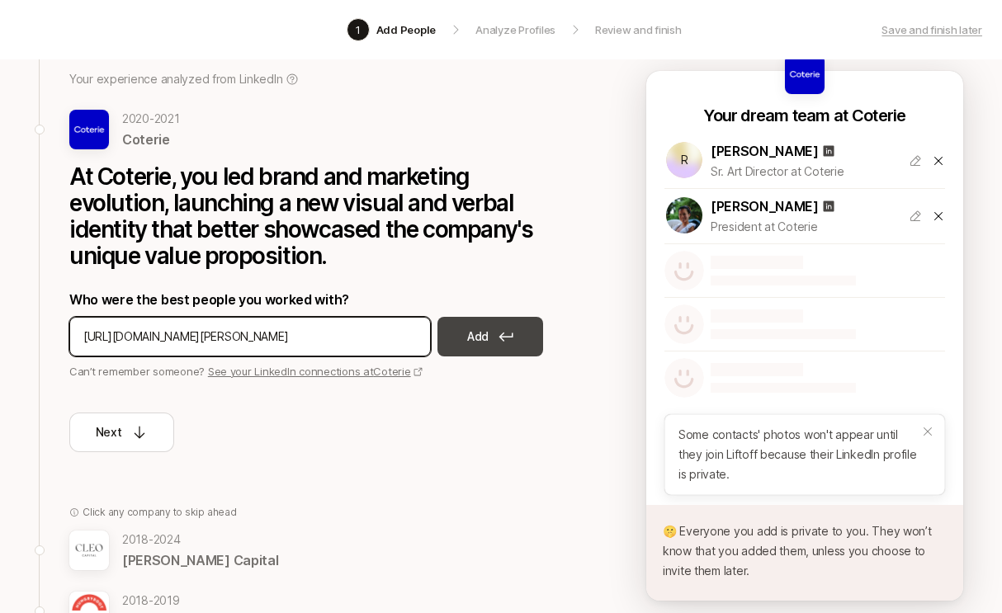
type input "https://www.linkedin.com/in/jackeline-israel-de-nichols-29a19b92/"
click at [475, 338] on p "Add" at bounding box center [477, 337] width 21 height 20
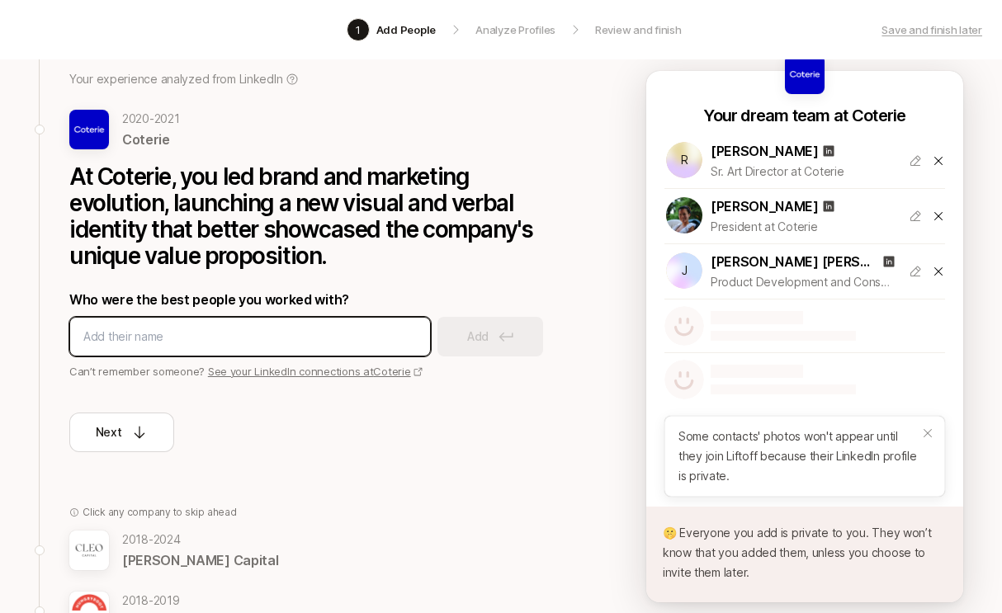
paste input "https://www.linkedin.com/in/mikewwang/overlay/about-this-profile/"
type input "https://www.linkedin.com/in/mikewwang/overlay/about-this-profile/"
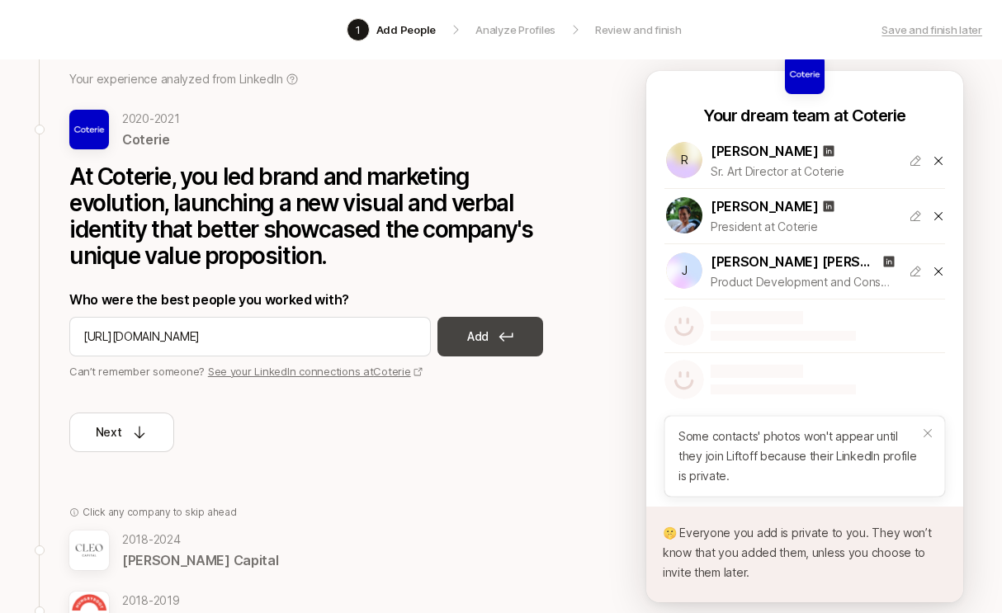
click at [473, 339] on p "Add" at bounding box center [477, 337] width 21 height 20
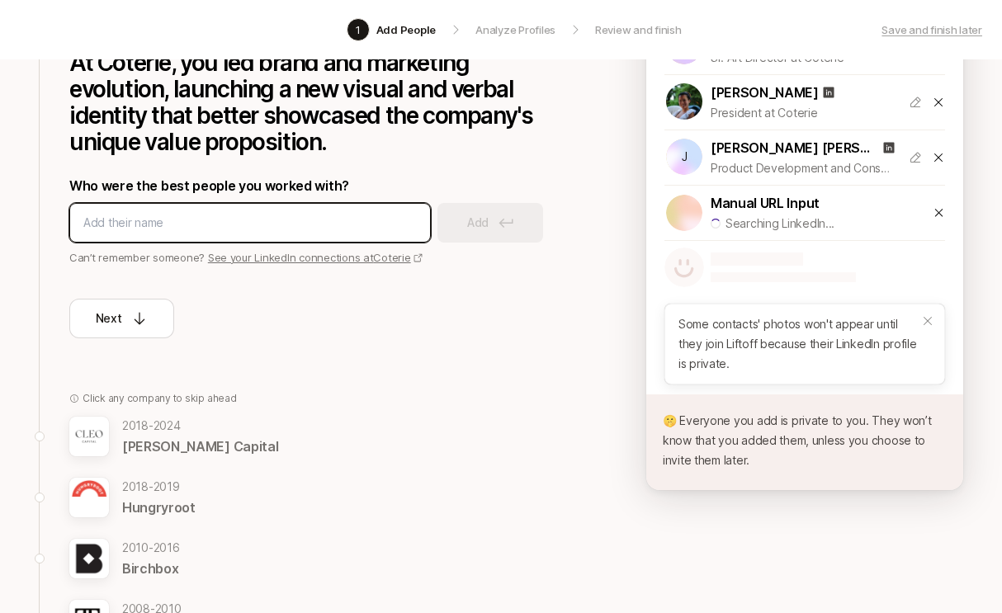
scroll to position [338, 0]
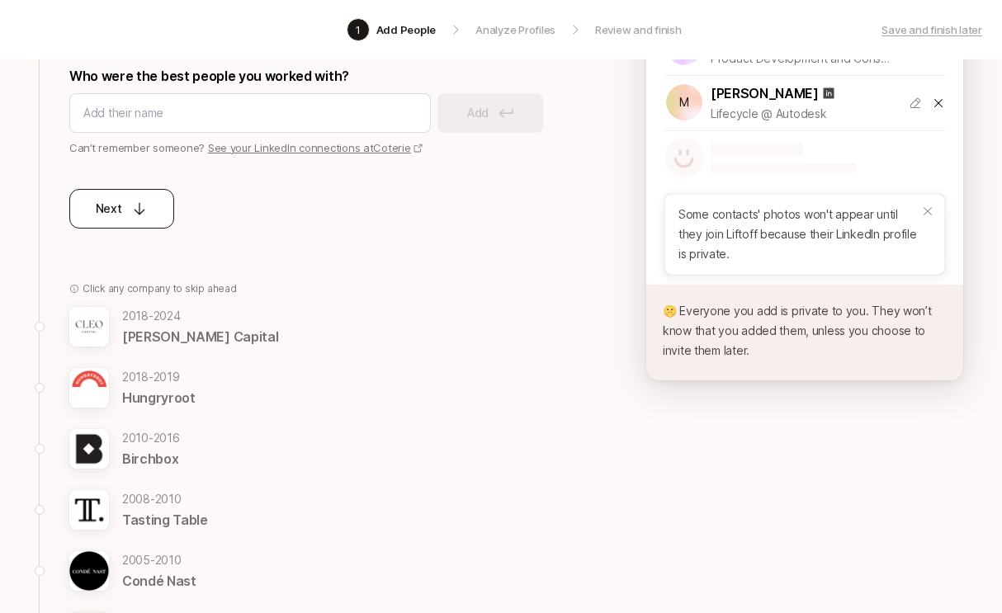
click at [135, 215] on icon at bounding box center [139, 209] width 17 height 17
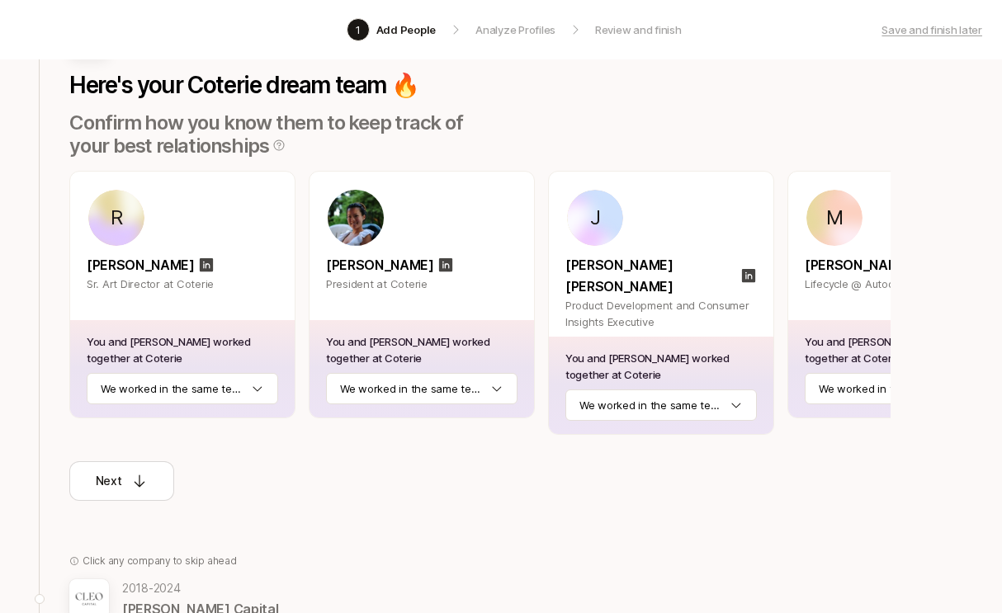
scroll to position [149, 0]
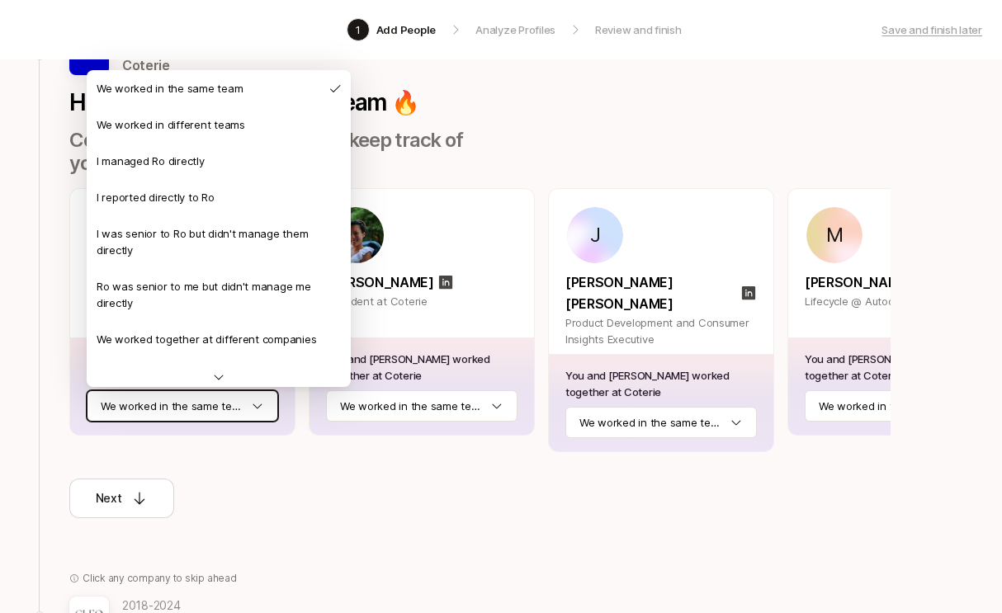
click at [214, 414] on html "1 Add People Analyze Profiles Review and finish Save and finish later Add the b…" at bounding box center [501, 157] width 1002 height 613
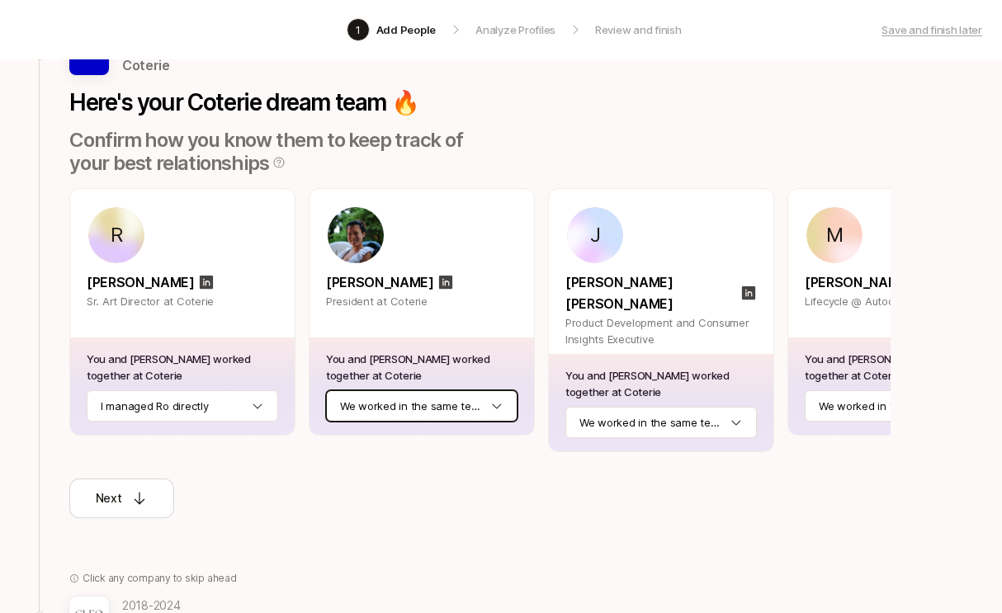
click at [416, 403] on html "1 Add People Analyze Profiles Review and finish Save and finish later Add the b…" at bounding box center [501, 157] width 1002 height 613
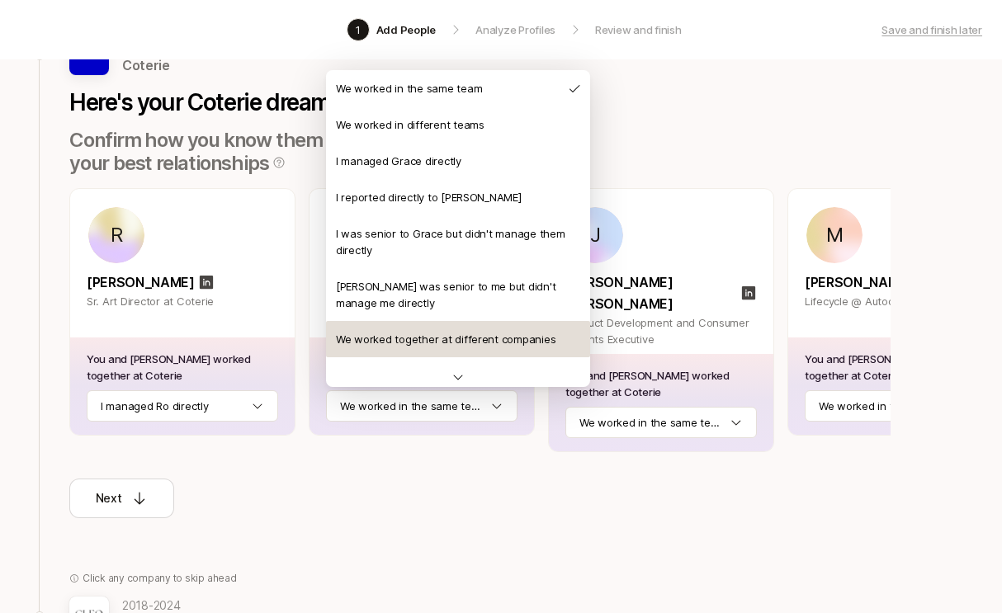
scroll to position [0, 0]
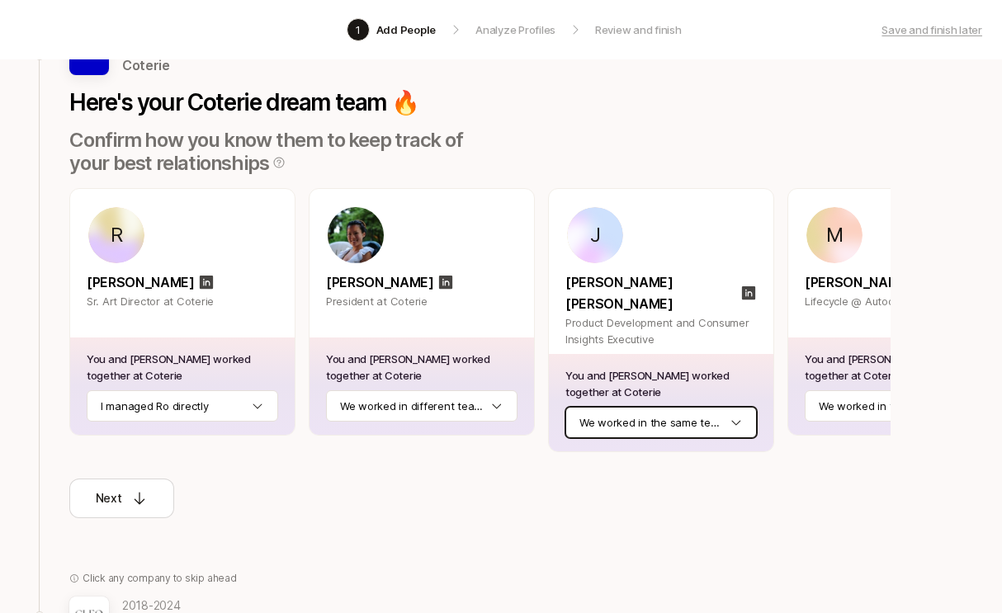
click at [634, 404] on html "1 Add People Analyze Profiles Review and finish Save and finish later Add the b…" at bounding box center [501, 157] width 1002 height 613
click at [833, 399] on html "1 Add People Analyze Profiles Review and finish Save and finish later Add the b…" at bounding box center [501, 157] width 1002 height 613
click at [106, 494] on button "Next" at bounding box center [121, 499] width 105 height 40
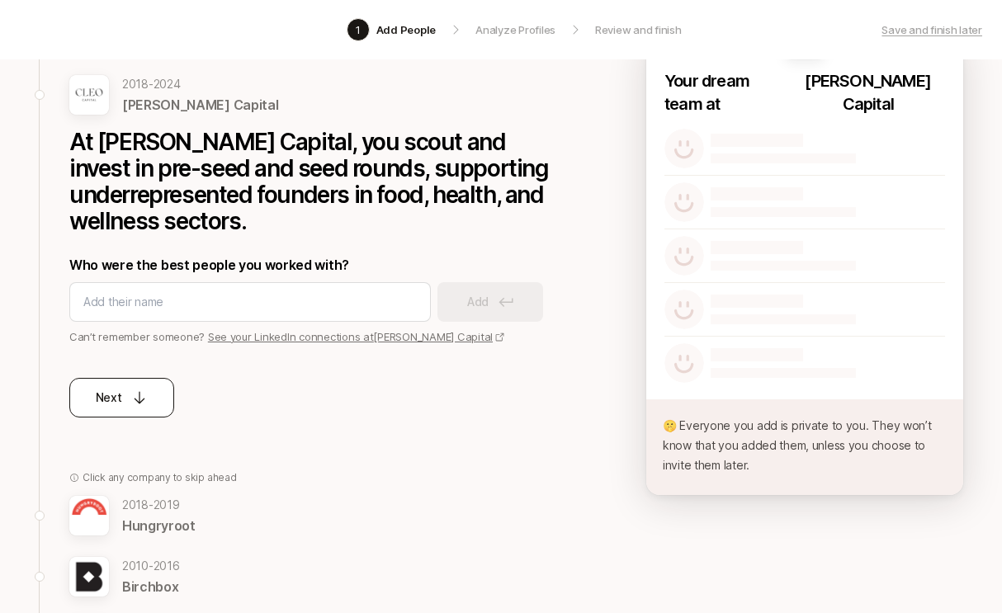
click at [139, 392] on icon at bounding box center [140, 398] width 11 height 12
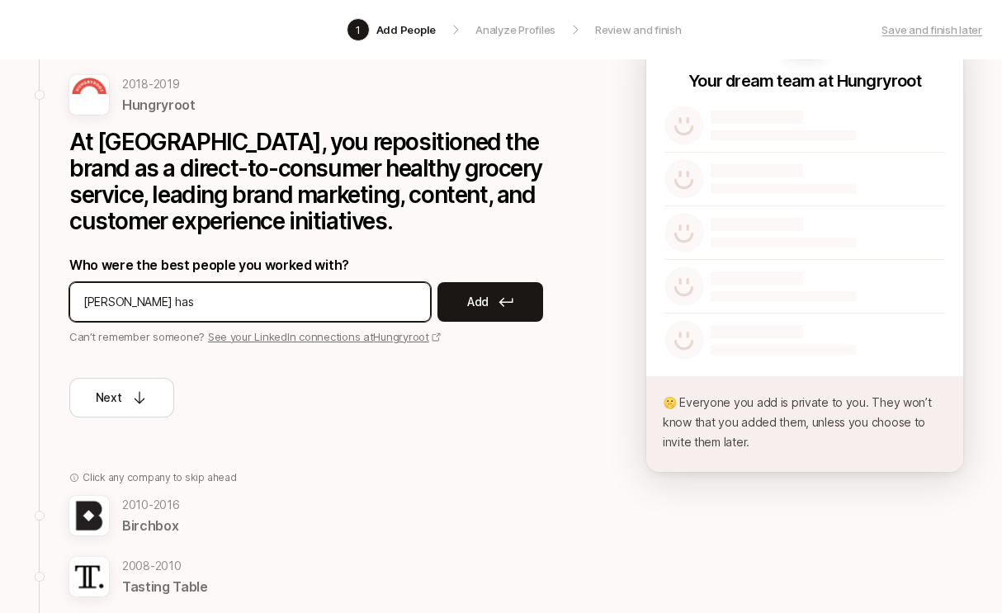
paste input "https://www.linkedin.com/in/ashley-hayslett/"
type input "https://www.linkedin.com/in/ashley-hayslett/"
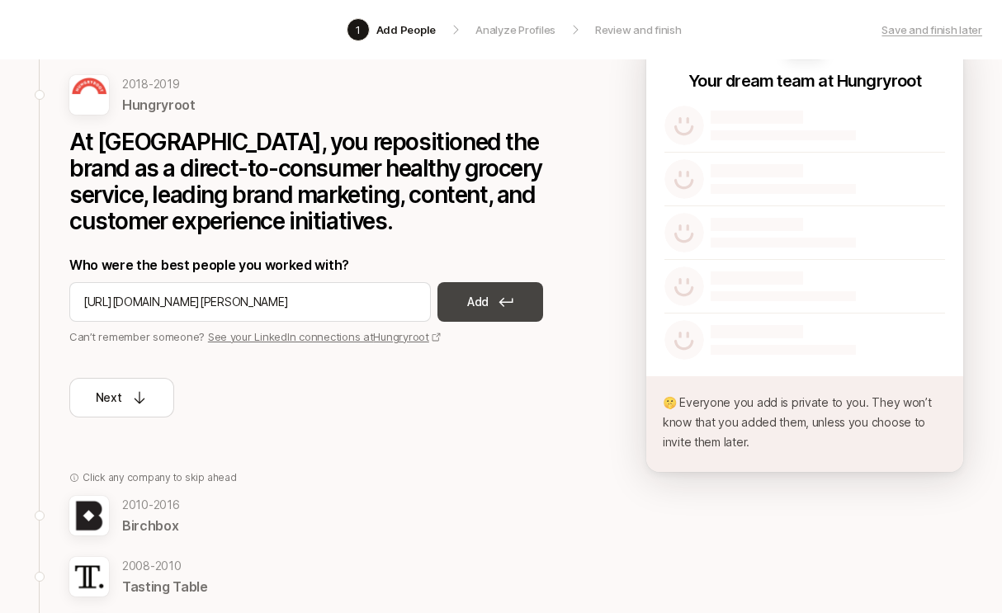
click at [492, 296] on button "Add" at bounding box center [491, 302] width 106 height 40
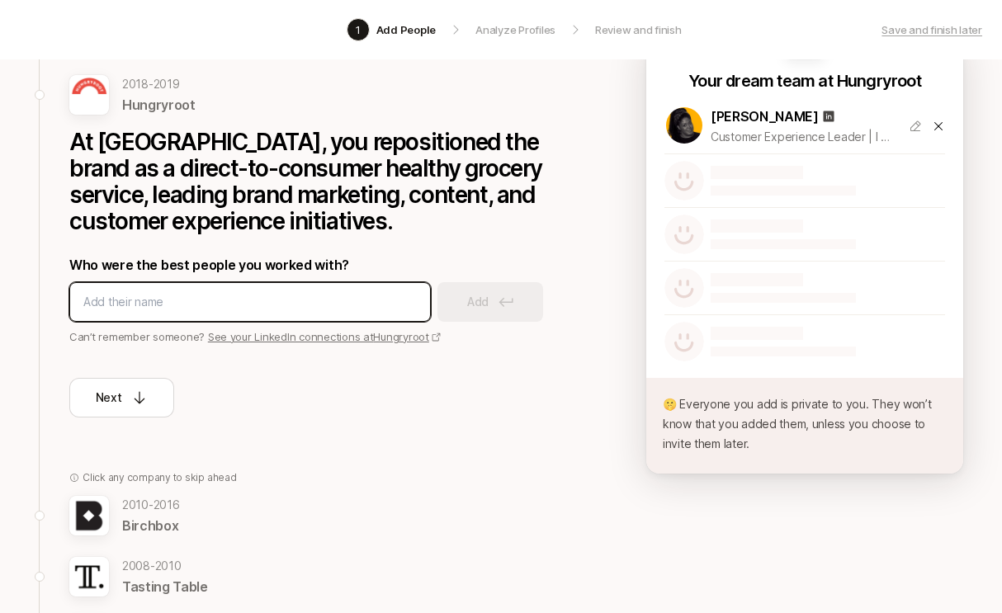
paste input "https://www.linkedin.com/in/meredith-b-clark/"
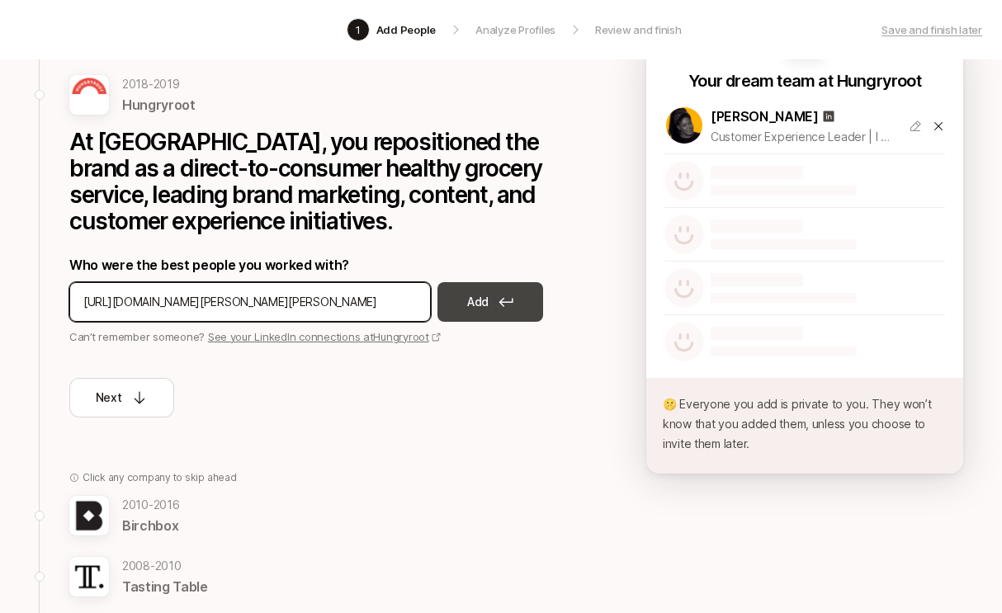
type input "https://www.linkedin.com/in/meredith-b-clark/"
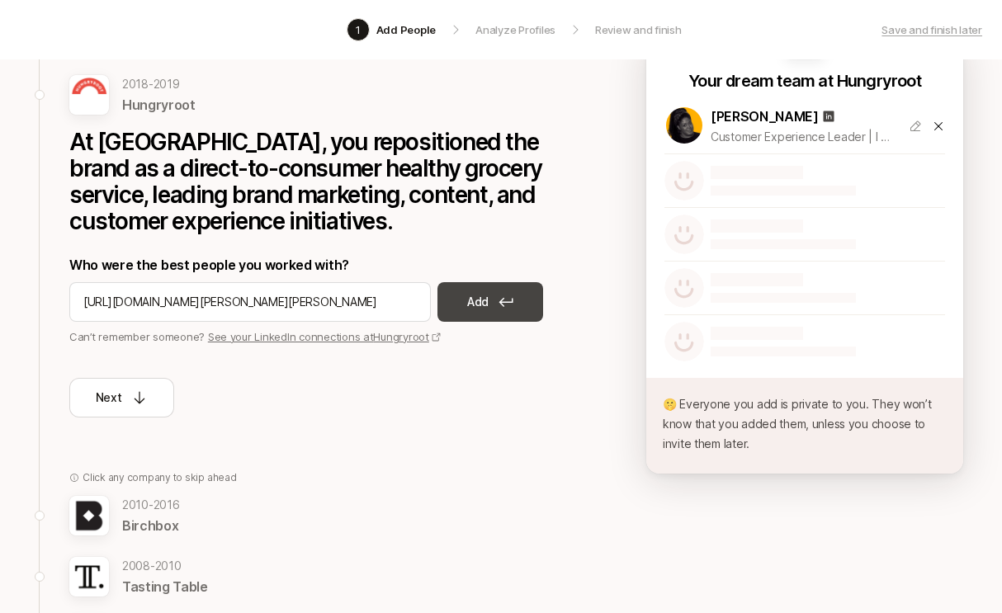
click at [466, 298] on button "Add" at bounding box center [491, 302] width 106 height 40
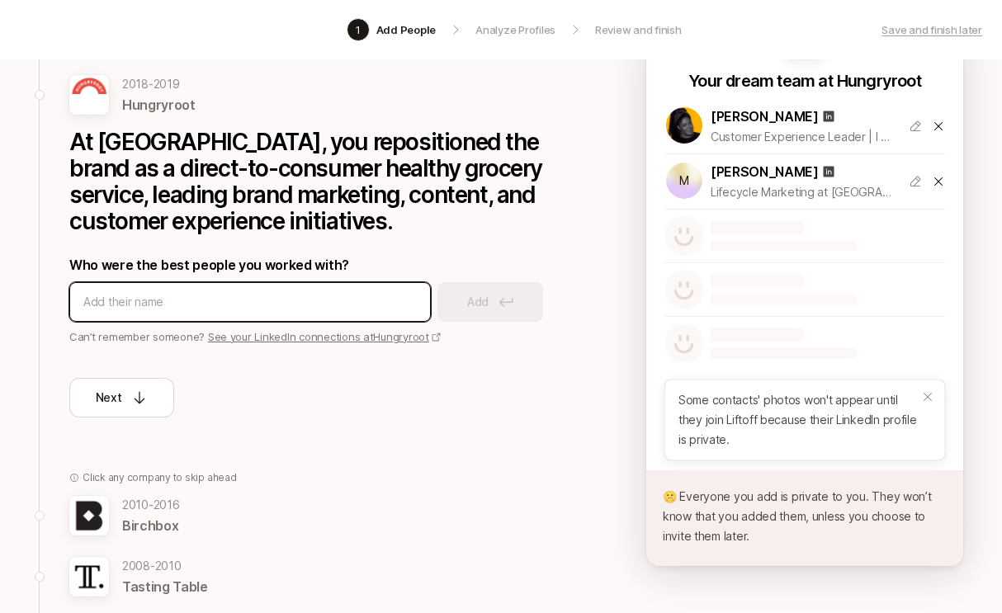
paste input "https://www.linkedin.com/in/karafreewind/"
type input "https://www.linkedin.com/in/karafreewind/"
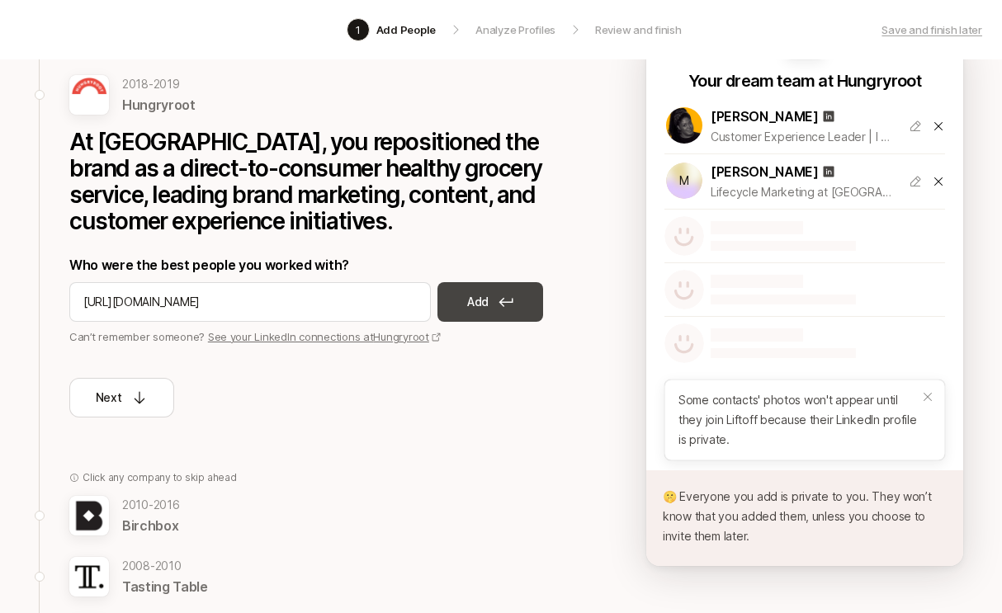
click at [485, 296] on p "Add" at bounding box center [477, 302] width 21 height 20
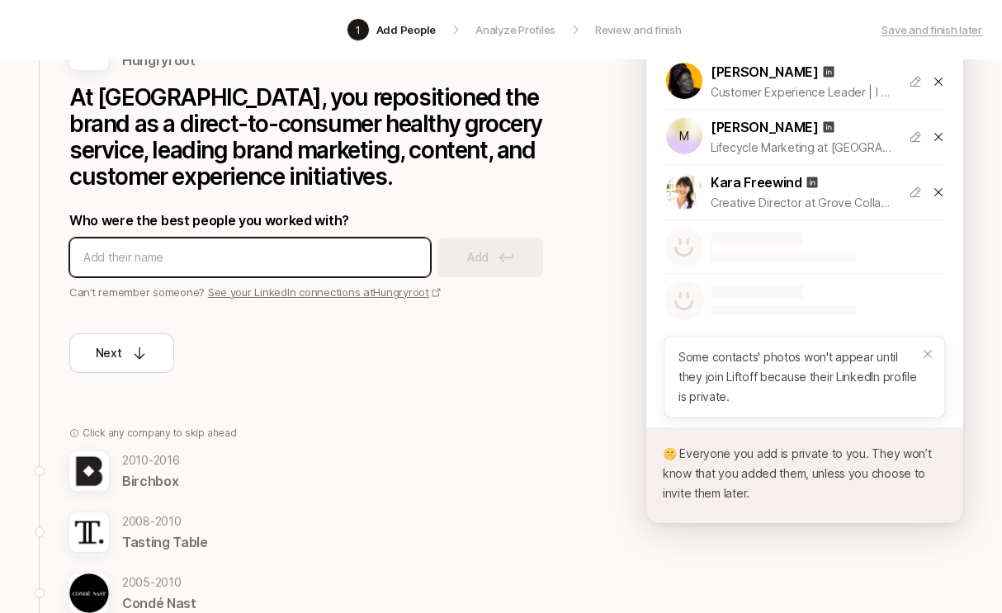
scroll to position [257, 0]
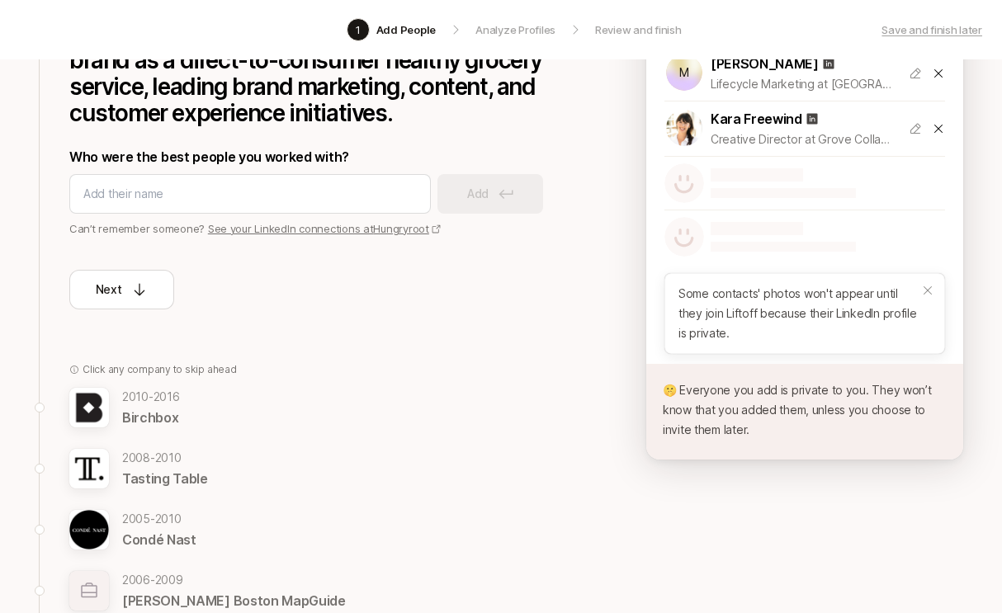
click at [291, 228] on link "See your LinkedIn connections at Hungryroot" at bounding box center [325, 228] width 234 height 13
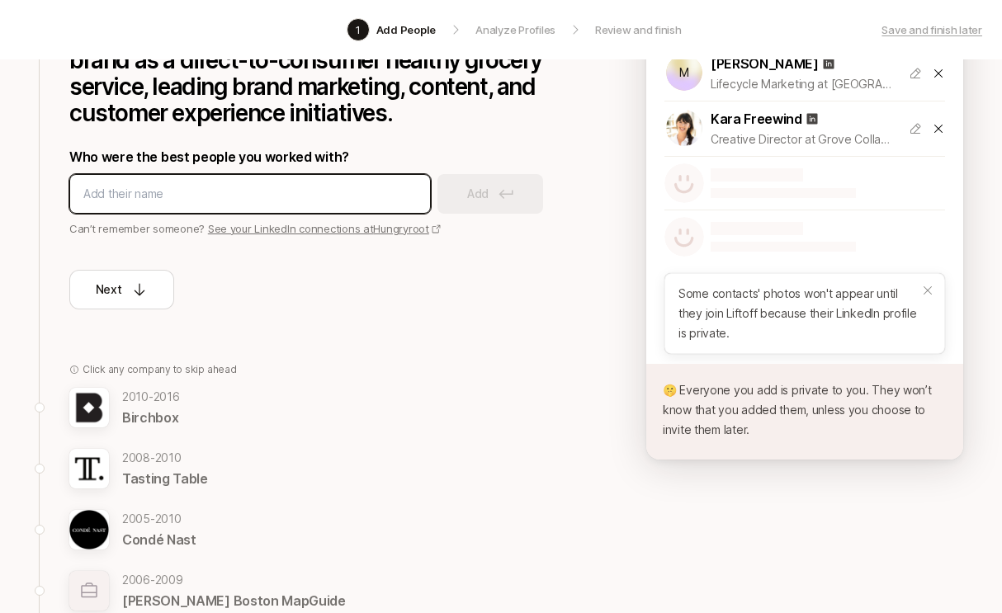
click at [281, 196] on input at bounding box center [250, 194] width 334 height 20
paste input "https://www.linkedin.com/in/megpeck/"
type input "https://www.linkedin.com/in/megpeck/"
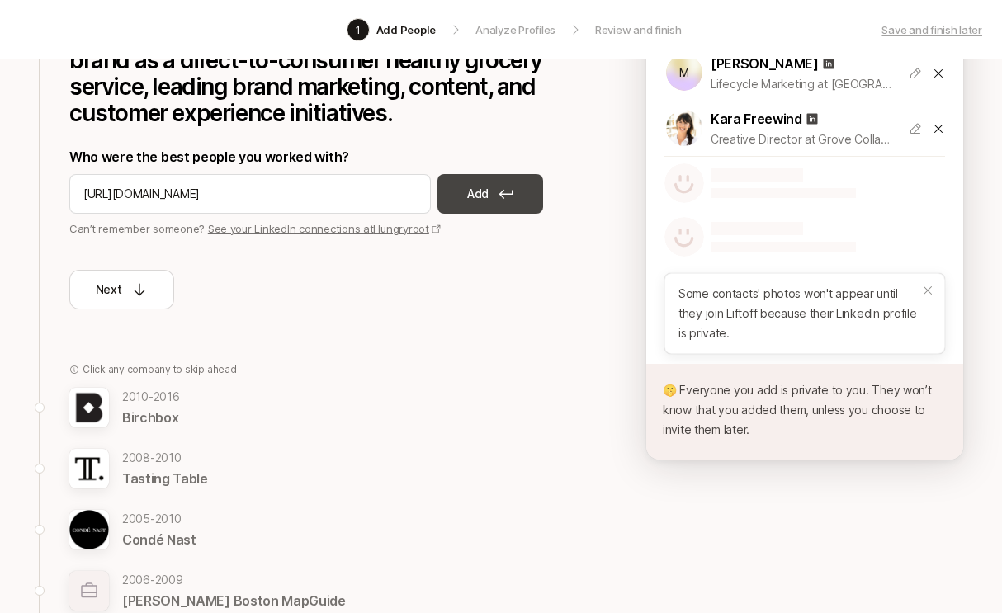
click at [473, 184] on p "Add" at bounding box center [477, 194] width 21 height 20
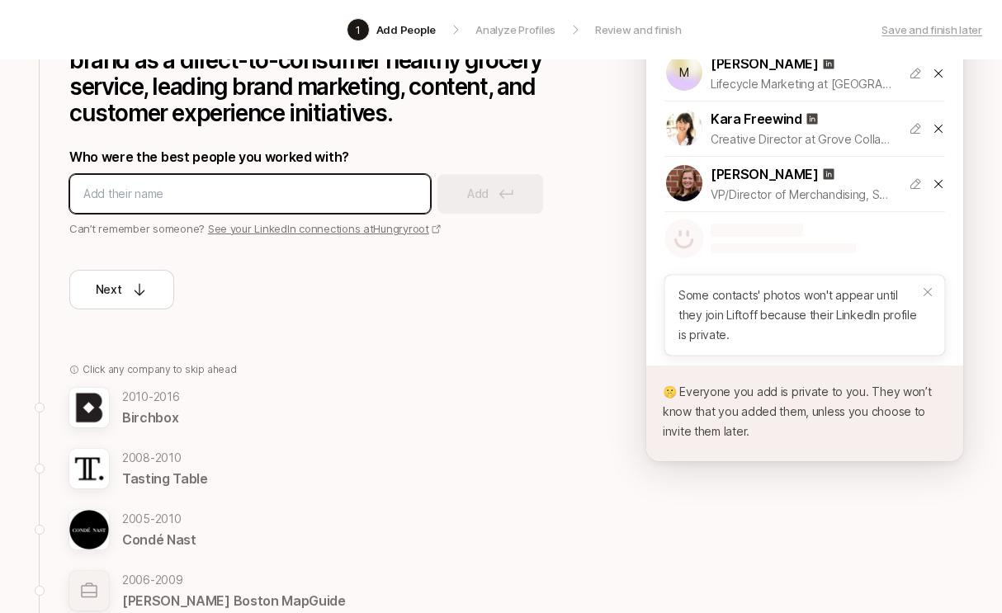
paste input "https://www.linkedin.com/in/lisamascali/"
type input "https://www.linkedin.com/in/lisamascali/"
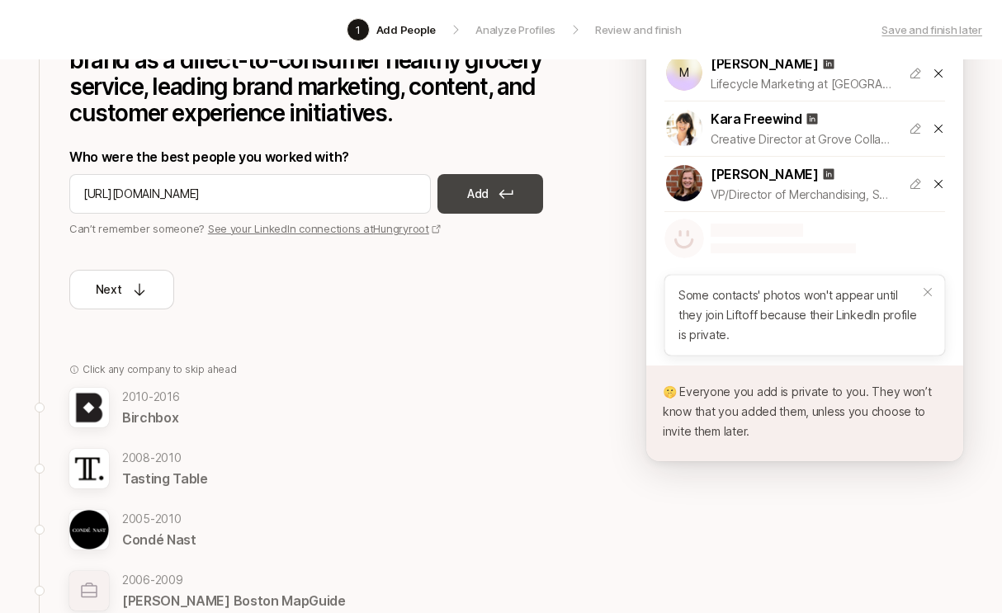
click at [517, 196] on button "Add" at bounding box center [491, 194] width 106 height 40
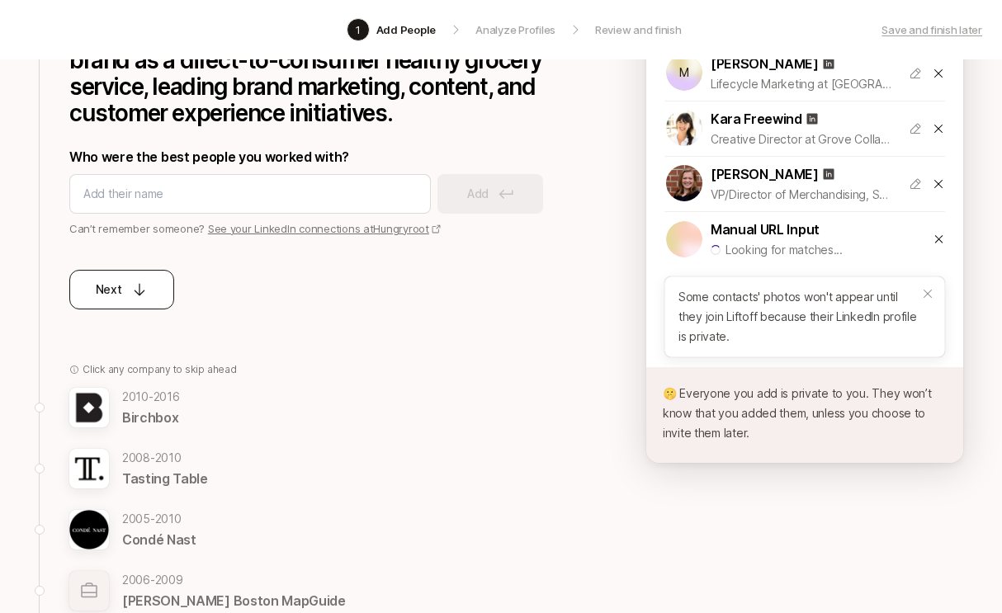
click at [129, 290] on div "Next" at bounding box center [122, 290] width 53 height 20
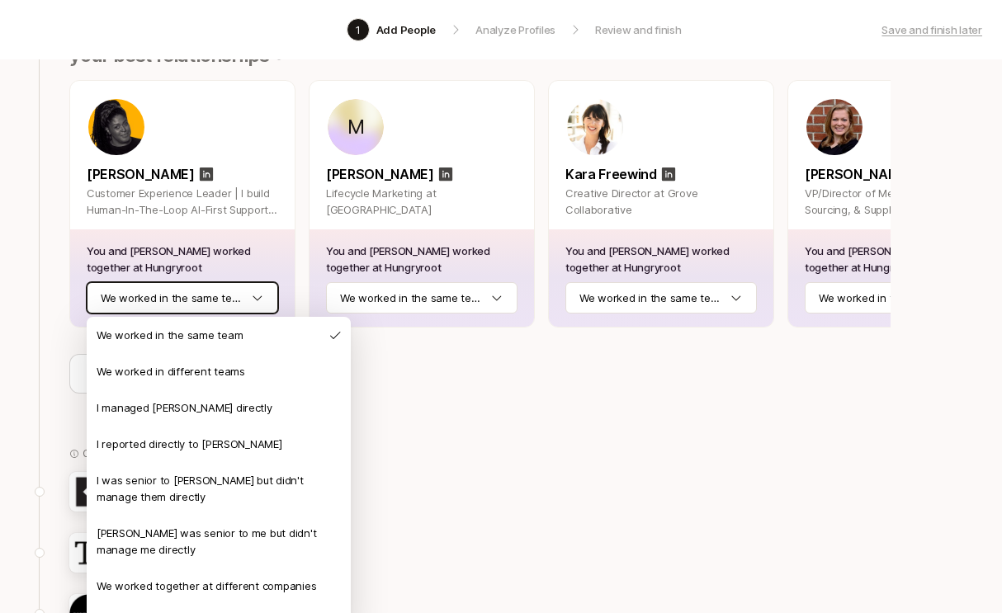
click at [222, 299] on html "1 Add People Analyze Profiles Review and finish Save and finish later Add the b…" at bounding box center [501, 49] width 1002 height 613
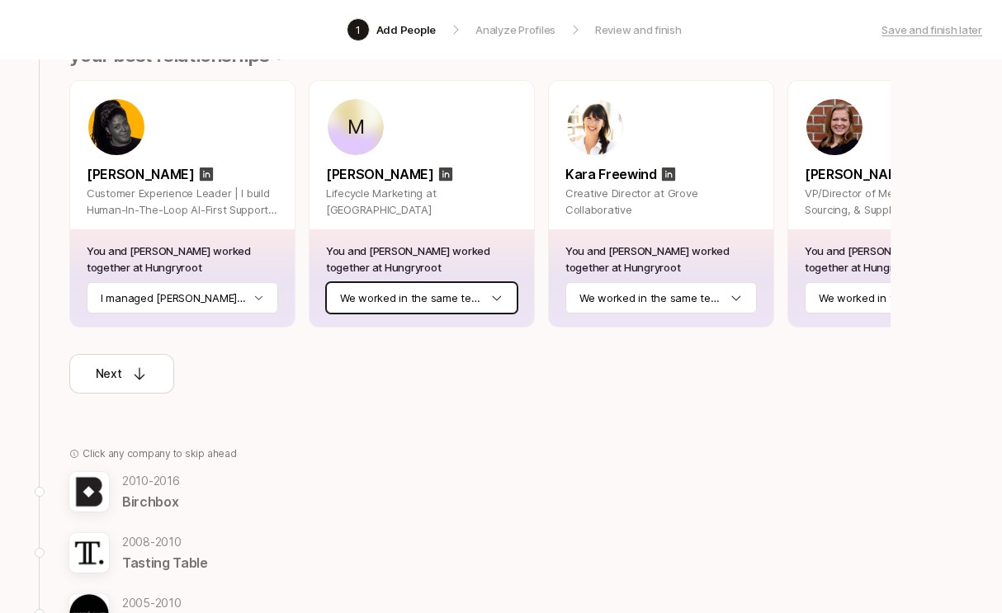
click at [393, 306] on html "1 Add People Analyze Profiles Review and finish Save and finish later Add the b…" at bounding box center [501, 49] width 1002 height 613
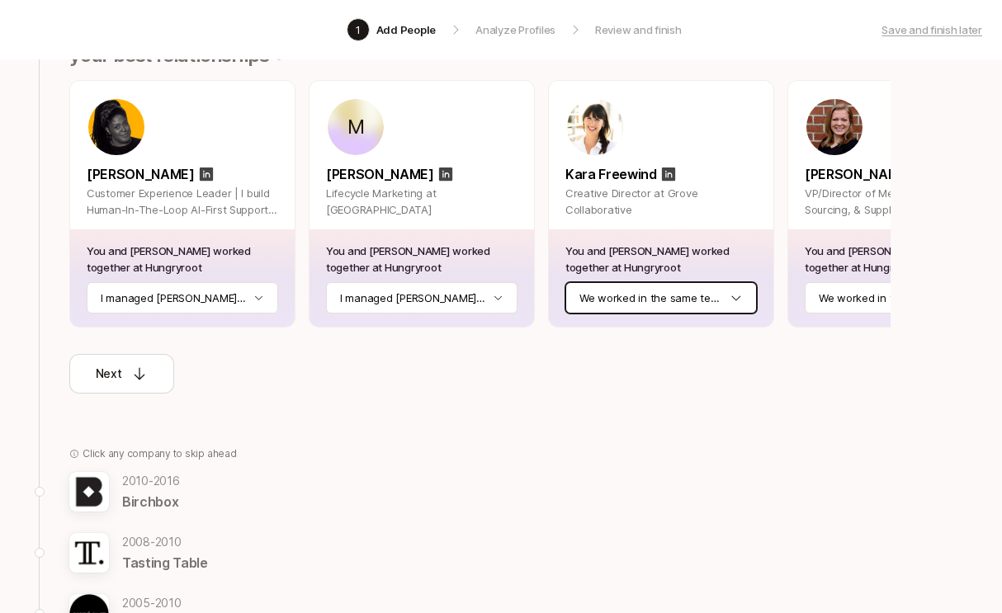
click at [601, 307] on html "1 Add People Analyze Profiles Review and finish Save and finish later Add the b…" at bounding box center [501, 49] width 1002 height 613
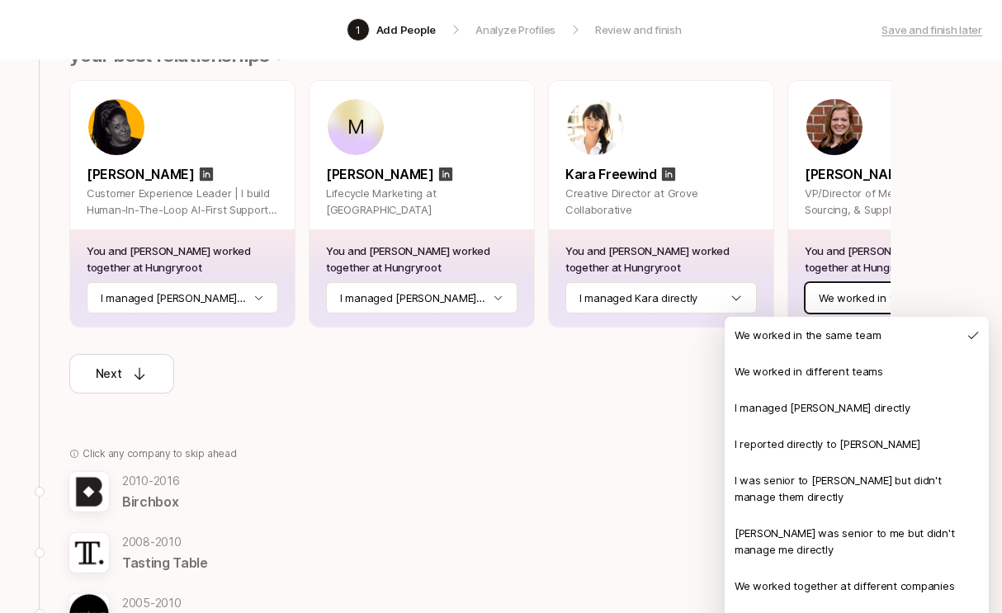
click at [841, 297] on html "1 Add People Analyze Profiles Review and finish Save and finish later Add the b…" at bounding box center [501, 49] width 1002 height 613
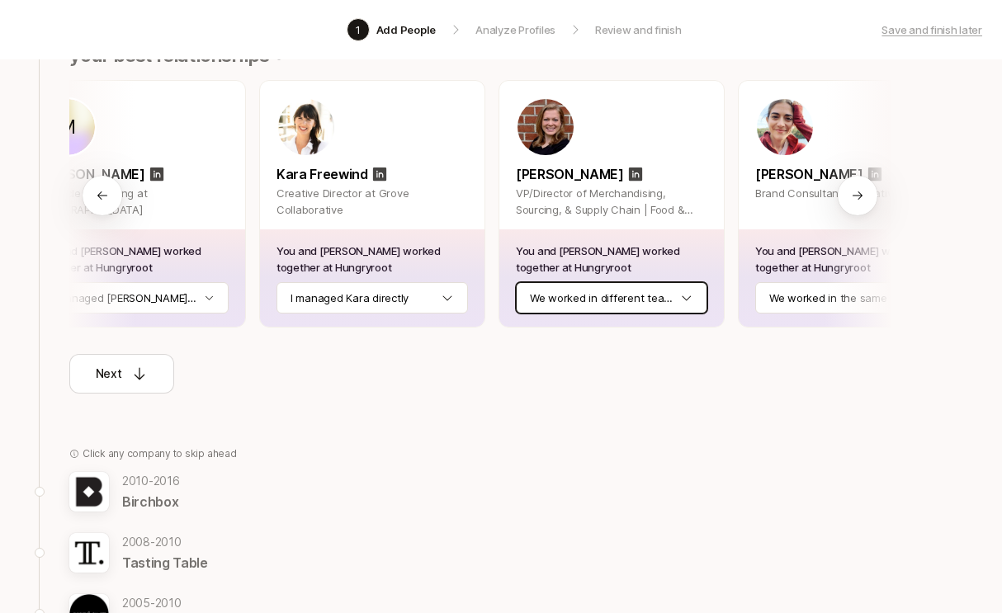
scroll to position [0, 315]
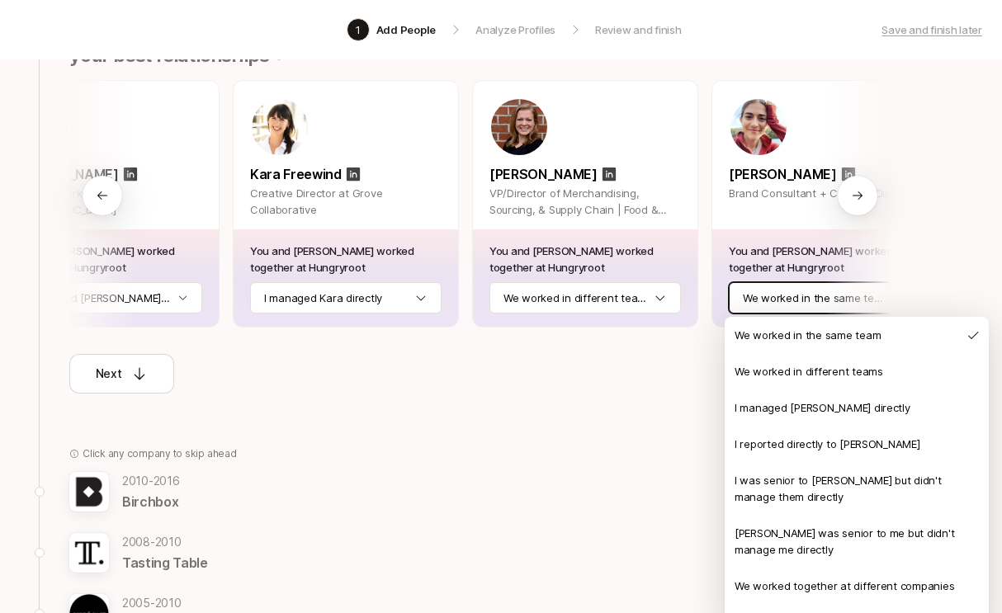
click at [810, 288] on html "1 Add People Analyze Profiles Review and finish Save and finish later Add the b…" at bounding box center [501, 49] width 1002 height 613
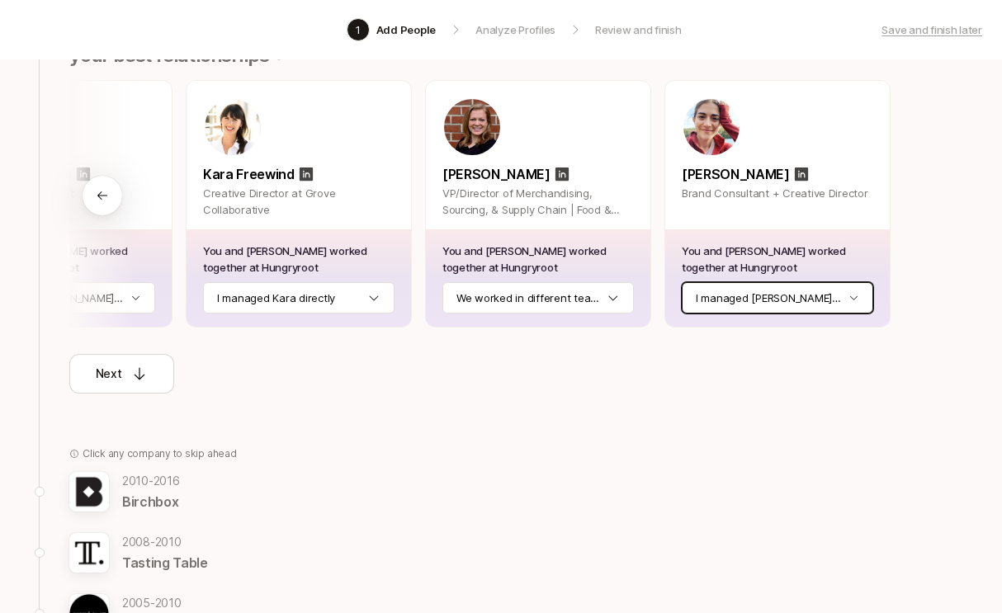
scroll to position [0, 362]
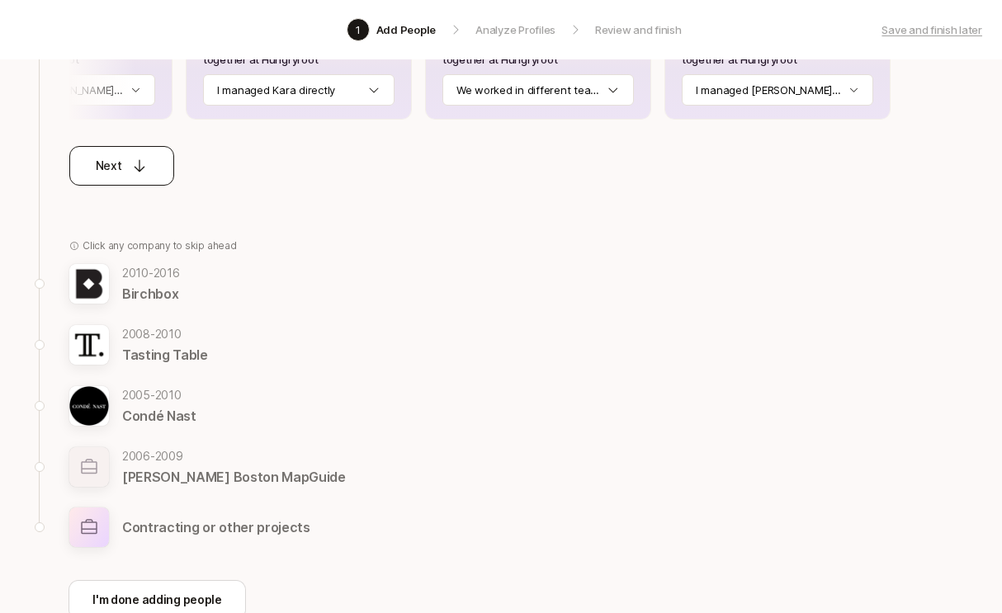
click at [126, 154] on button "Next" at bounding box center [121, 166] width 105 height 40
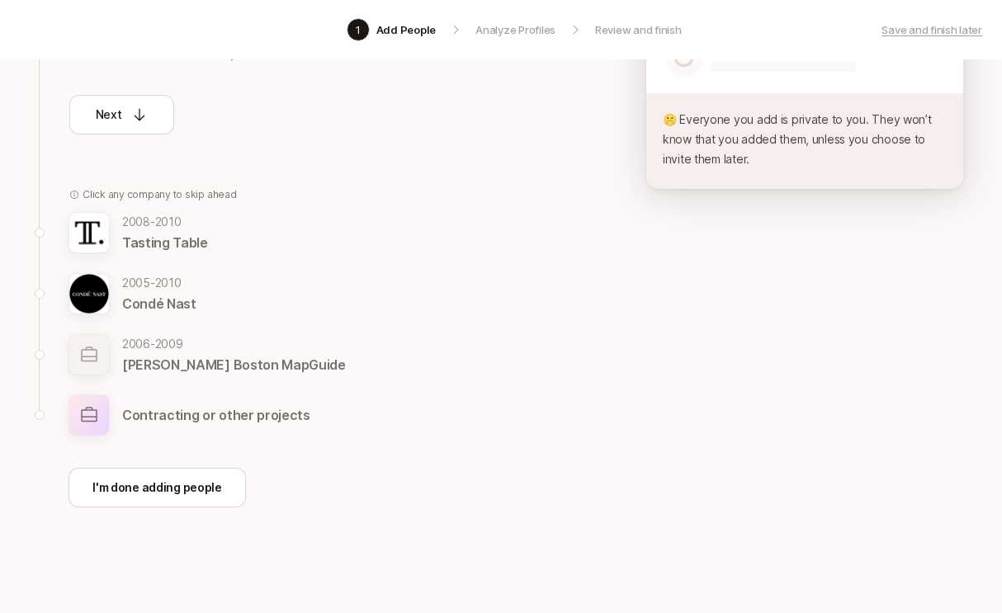
scroll to position [432, 0]
click at [177, 490] on p "I'm done adding people" at bounding box center [157, 488] width 130 height 20
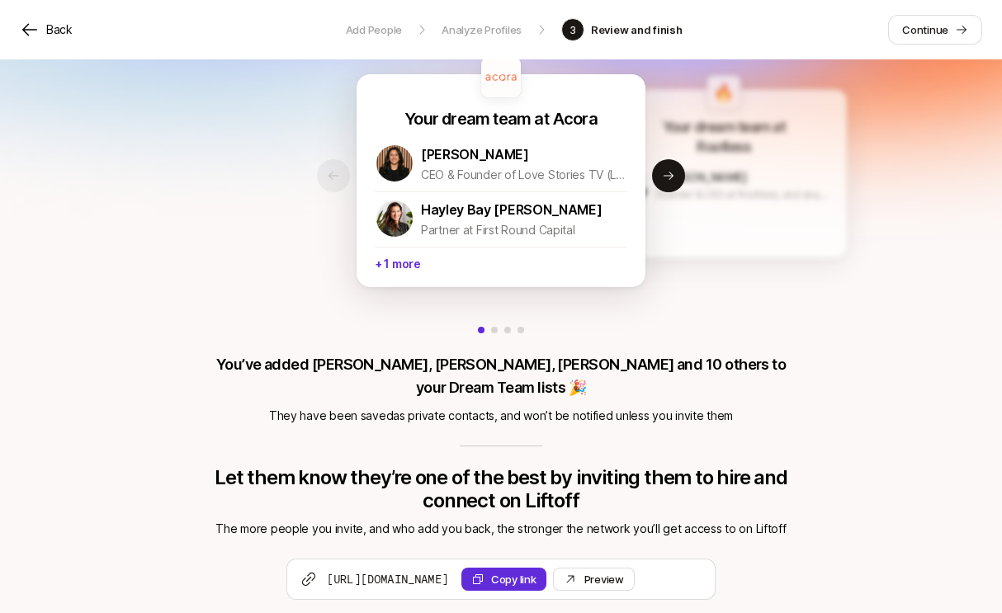
scroll to position [45, 0]
click at [635, 568] on link "Preview Invite" at bounding box center [594, 579] width 82 height 23
